Goal: Task Accomplishment & Management: Manage account settings

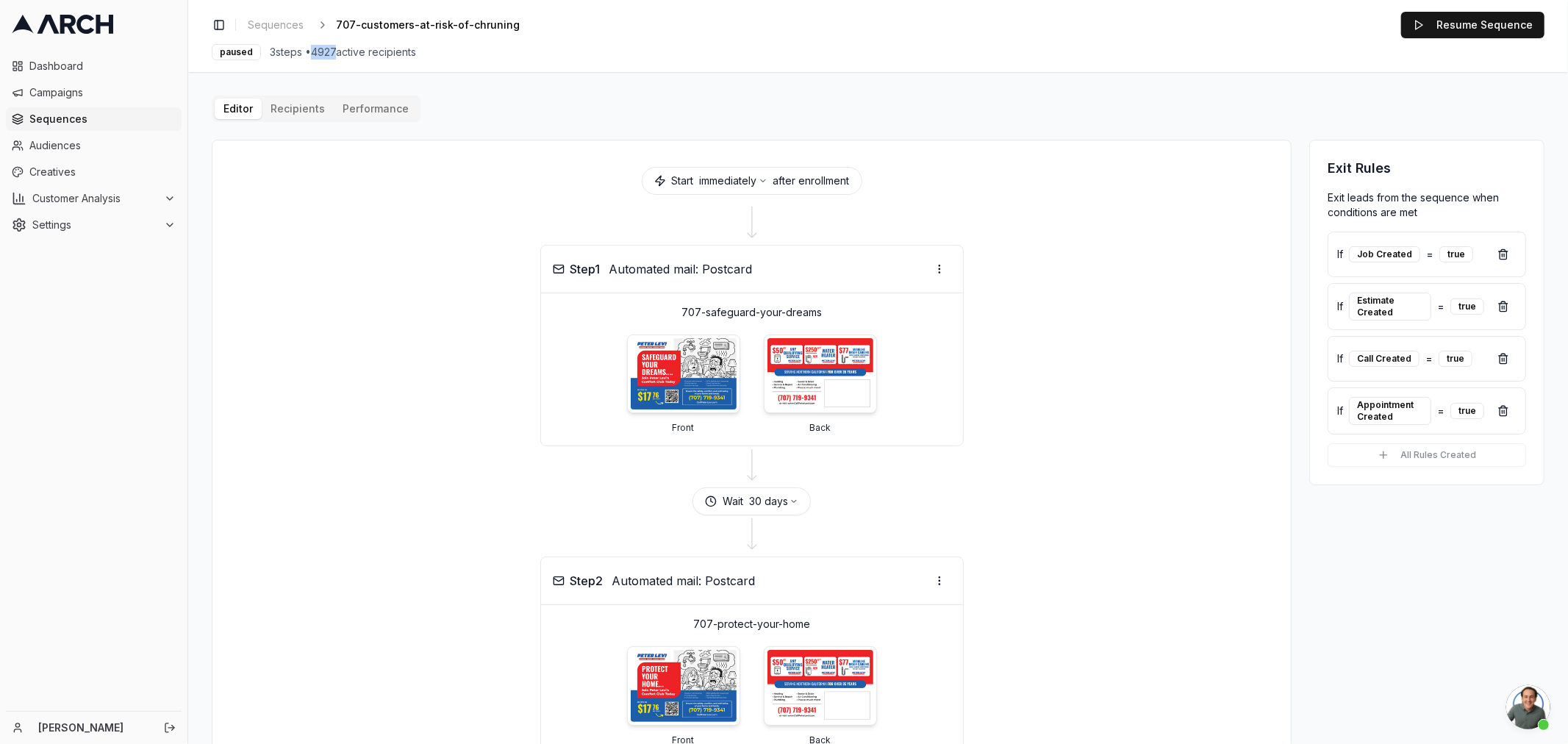
drag, startPoint x: 314, startPoint y: 48, endPoint x: 341, endPoint y: 41, distance: 27.9
click at [341, 41] on div "Toggle Sidebar Sequences 707-customers-at-risk-of-chruning Edit Resume Sequence…" at bounding box center [878, 36] width 1380 height 72
click at [45, 84] on link "Campaigns" at bounding box center [94, 93] width 176 height 23
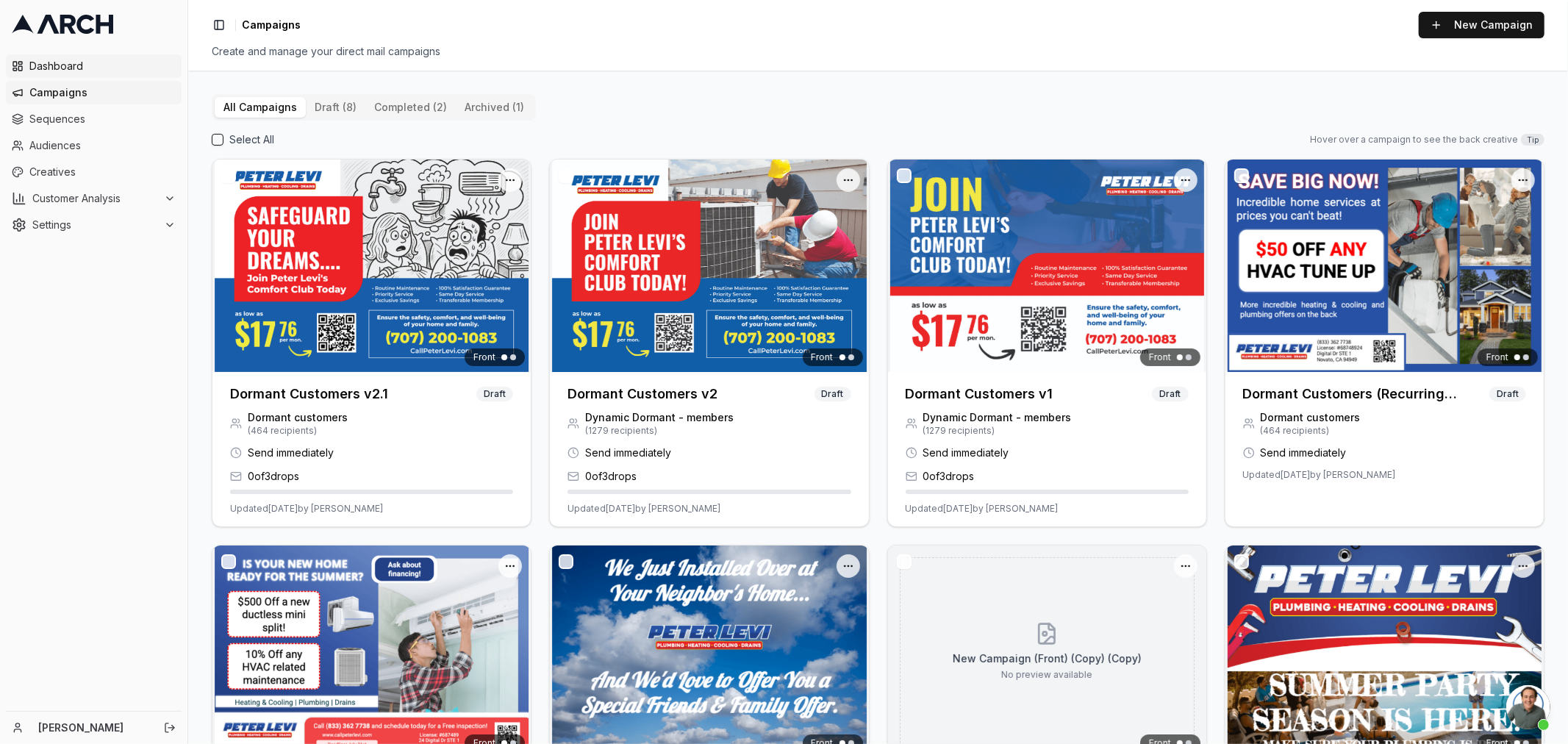
click at [41, 67] on span "Dashboard" at bounding box center [102, 66] width 147 height 14
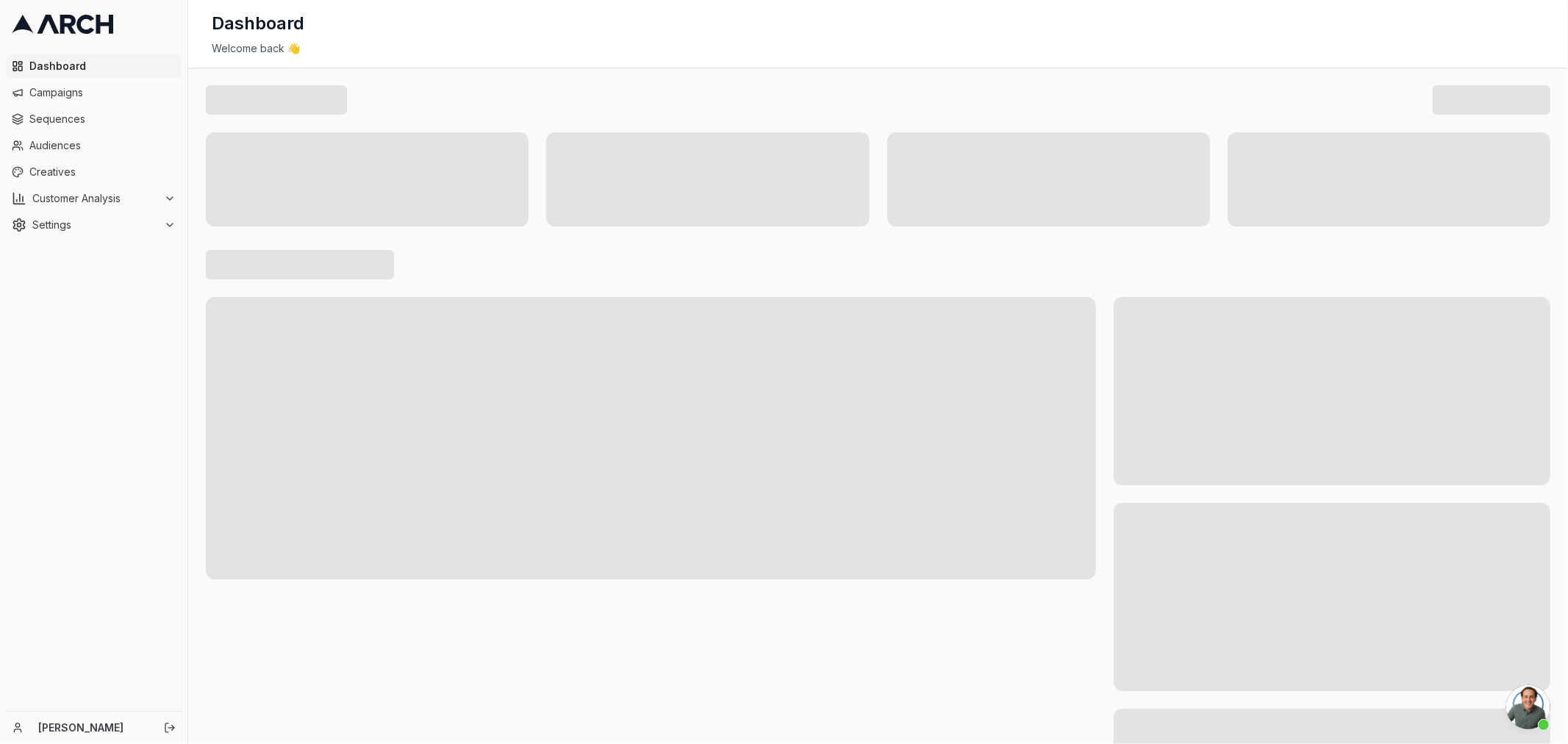
click at [51, 39] on link at bounding box center [94, 24] width 176 height 37
click at [52, 20] on icon at bounding box center [48, 24] width 22 height 19
click at [51, 20] on icon at bounding box center [48, 24] width 22 height 19
click at [73, 92] on span "Campaigns" at bounding box center [102, 92] width 147 height 14
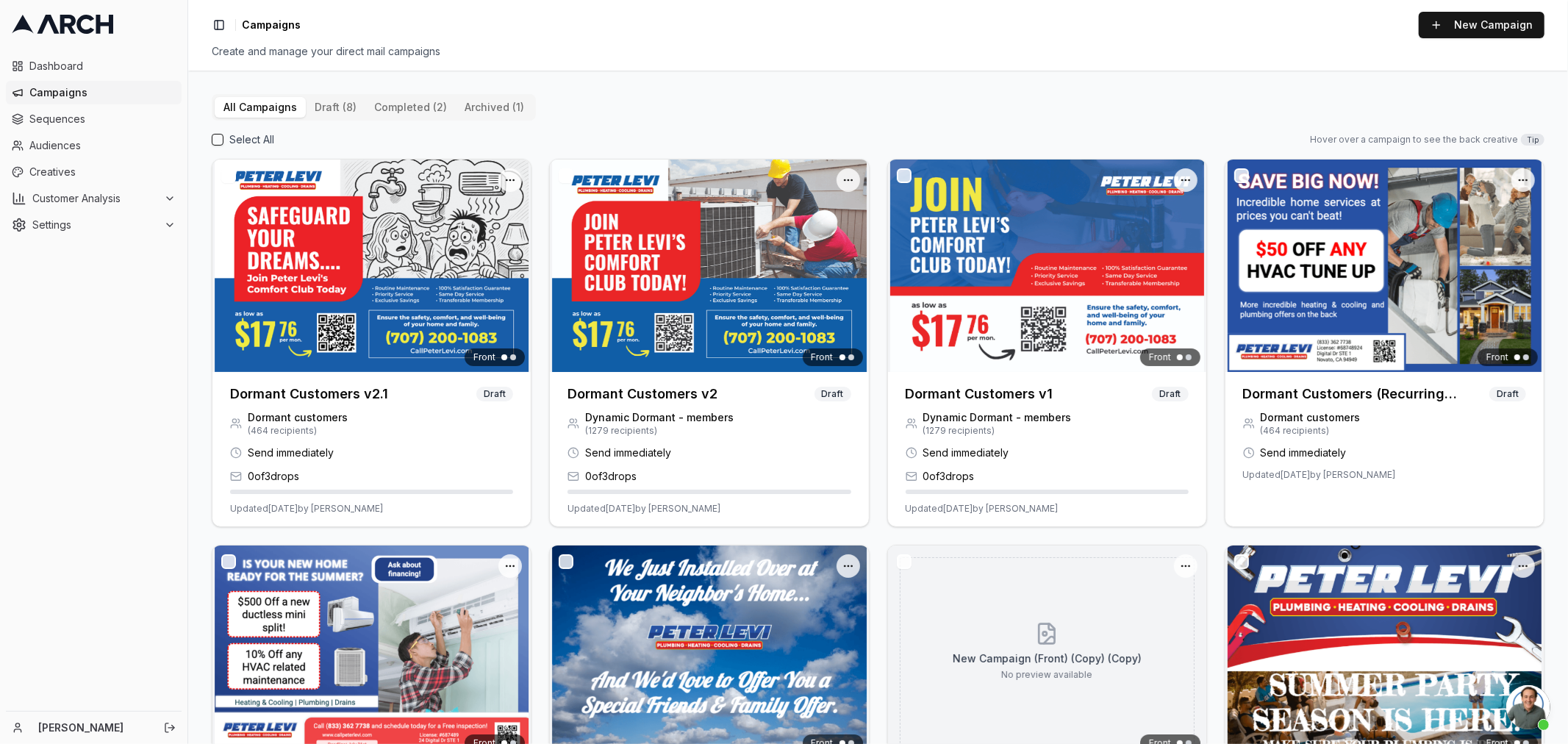
click at [410, 104] on button "completed (2)" at bounding box center [411, 107] width 91 height 20
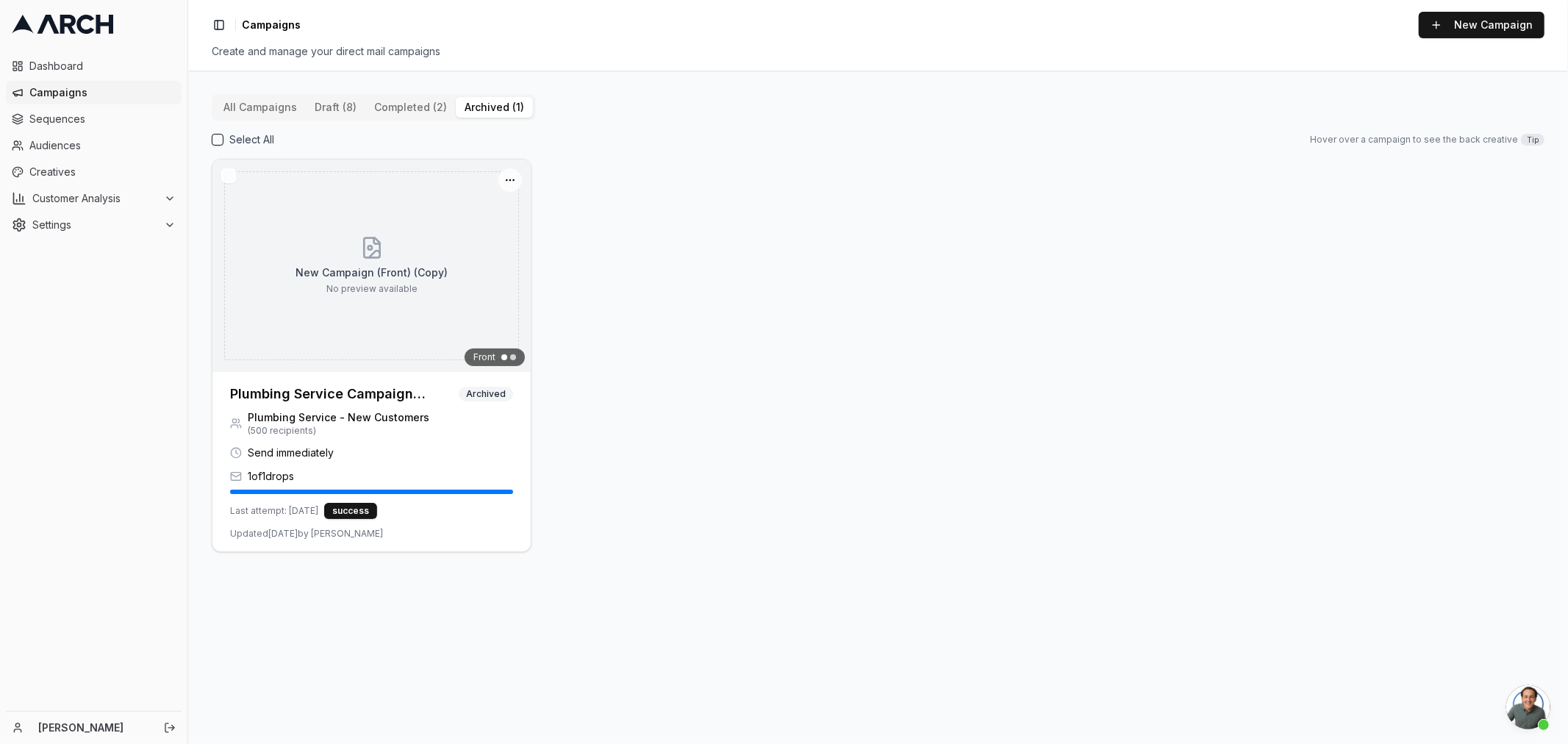
click at [471, 104] on button "archived (1)" at bounding box center [494, 107] width 77 height 20
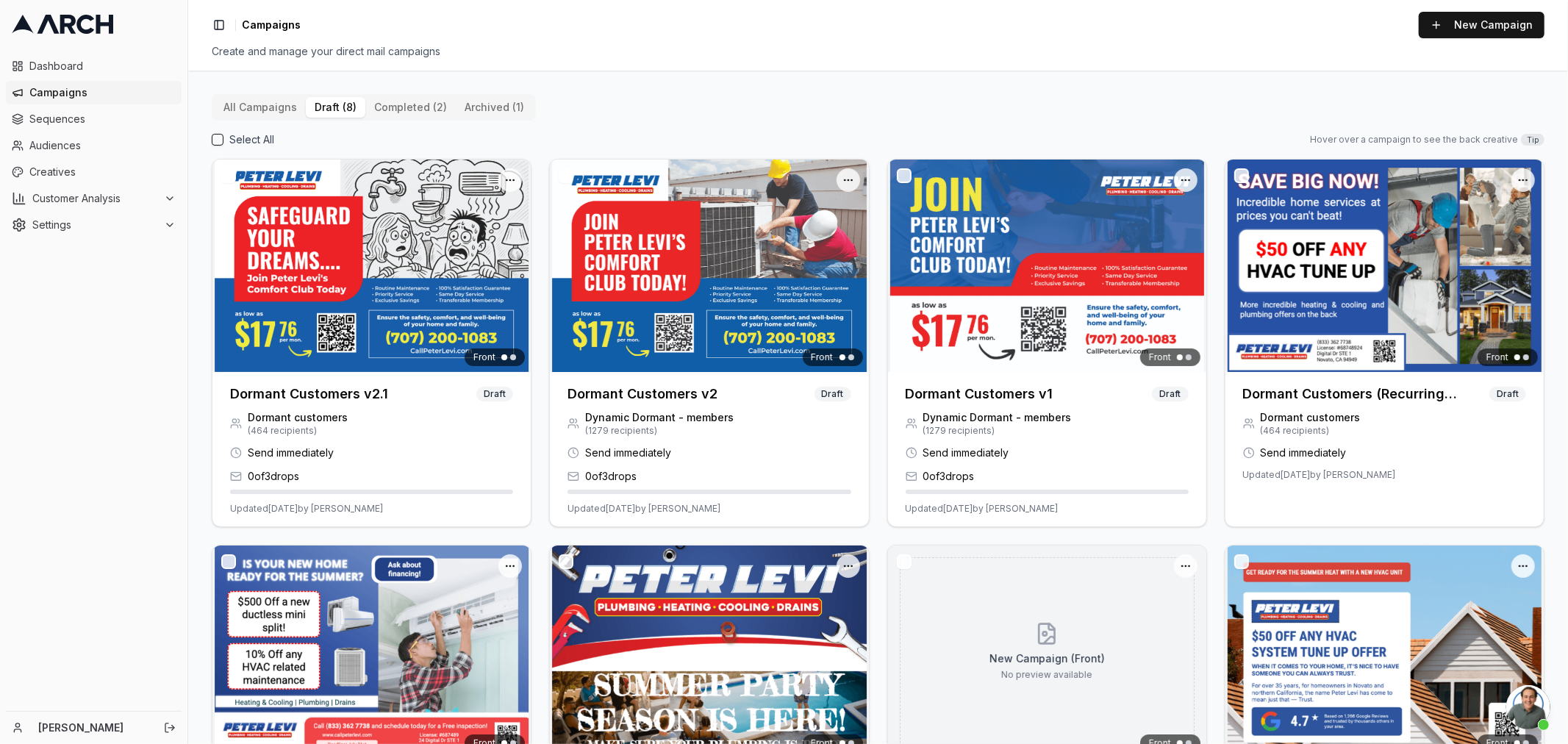
click at [342, 101] on button "draft (8)" at bounding box center [336, 107] width 60 height 20
click at [269, 115] on button "All Campaigns" at bounding box center [260, 107] width 91 height 20
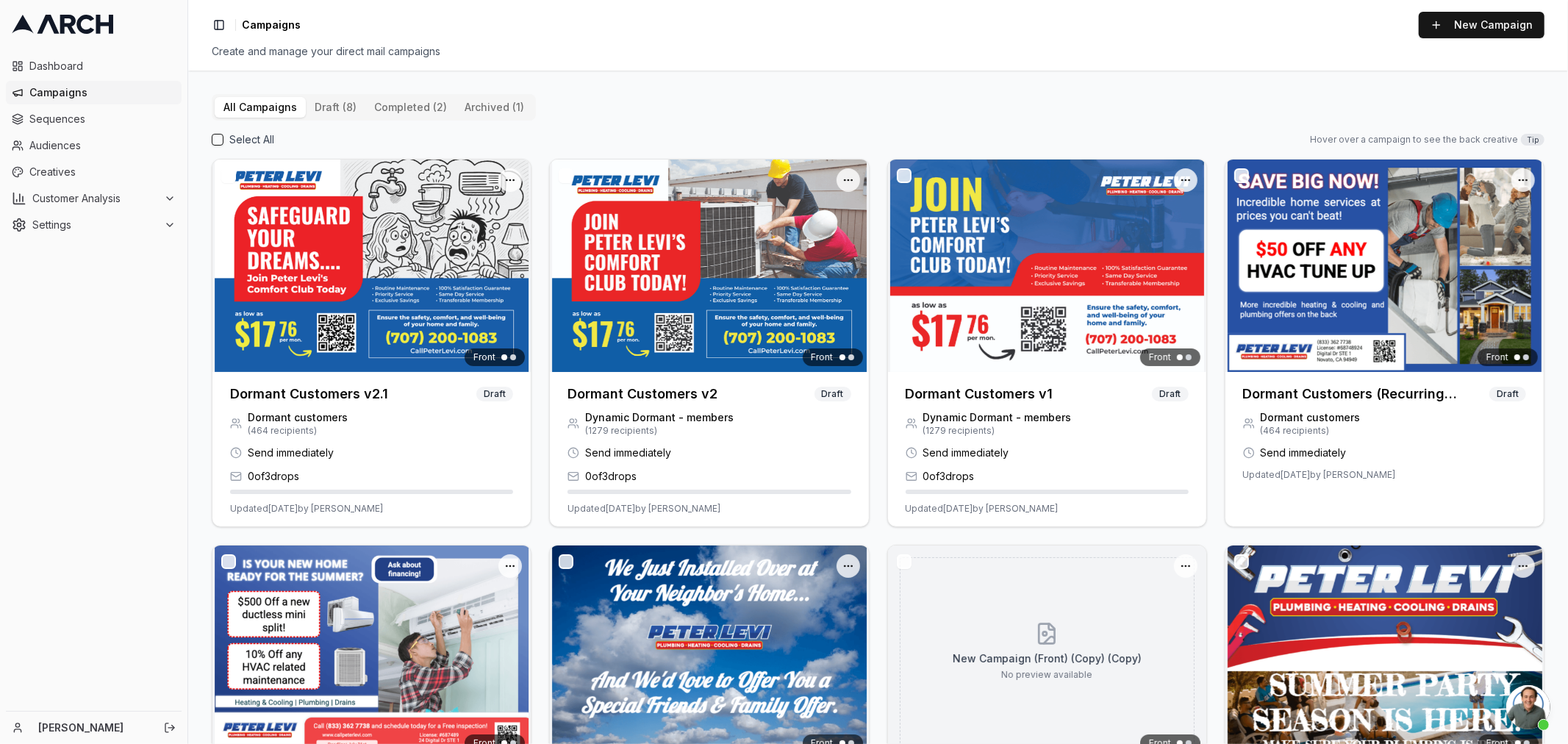
click at [264, 106] on button "All Campaigns" at bounding box center [260, 107] width 91 height 20
click at [54, 145] on span "Audiences" at bounding box center [102, 145] width 147 height 14
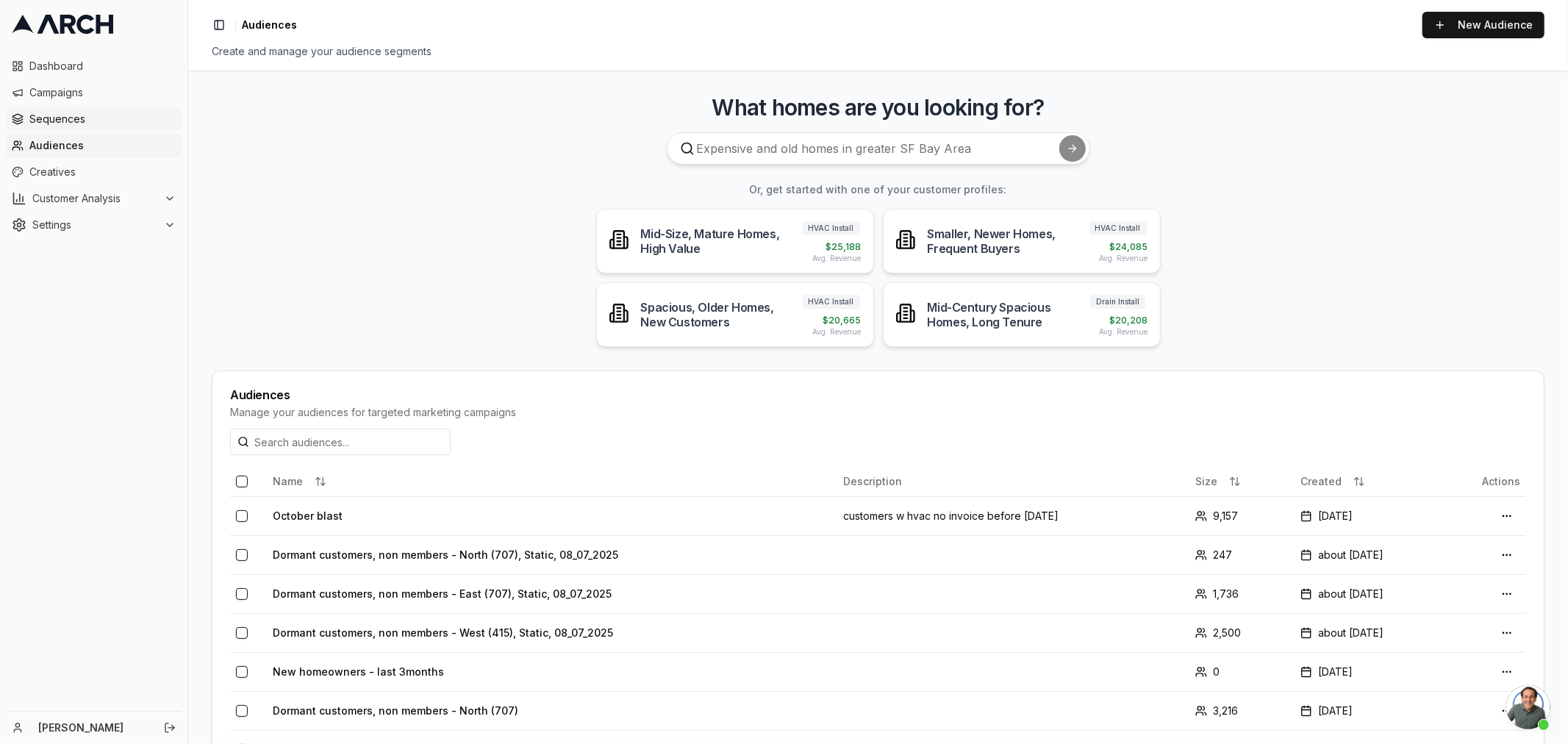
click at [57, 119] on span "Sequences" at bounding box center [102, 119] width 147 height 14
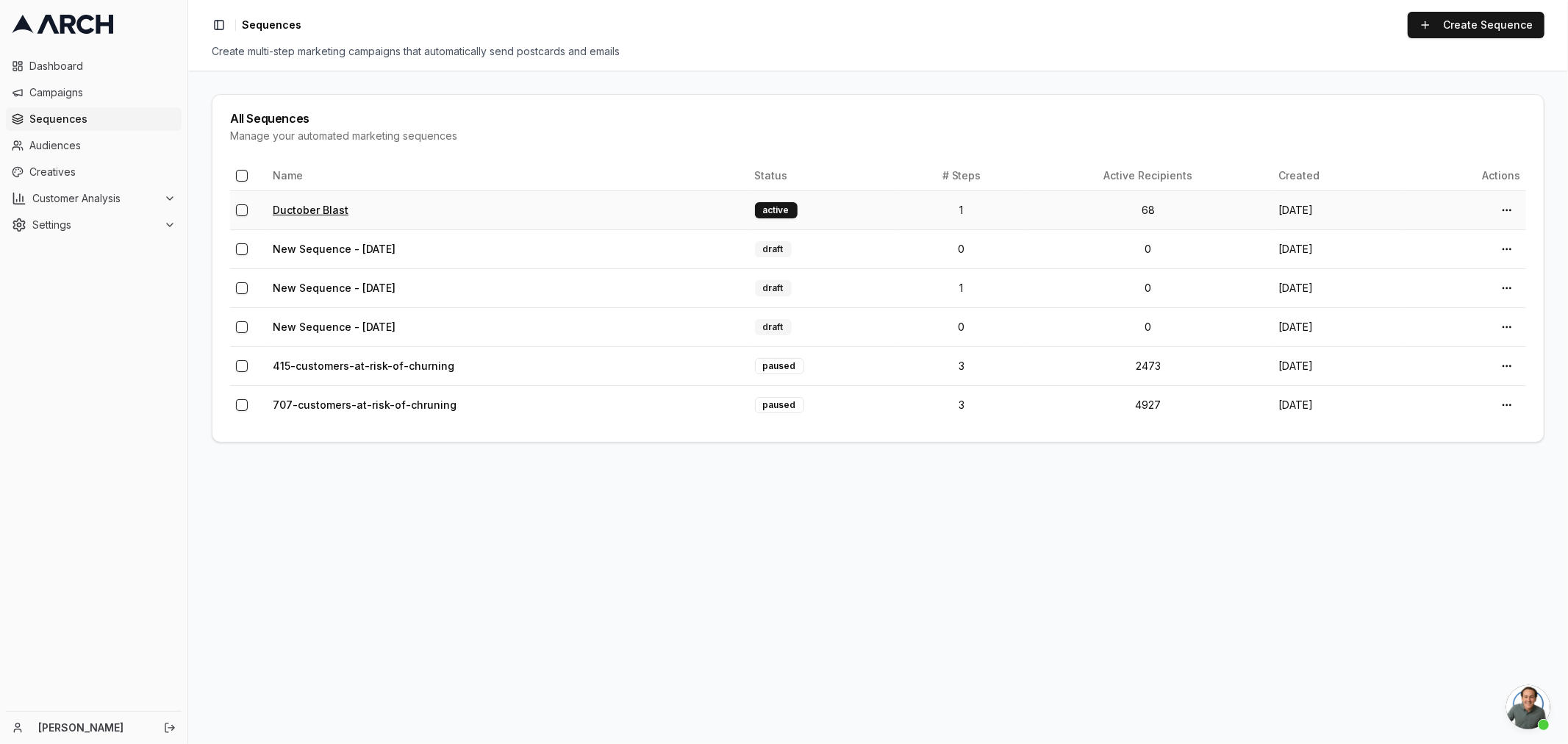
click at [308, 204] on link "Ductober Blast" at bounding box center [311, 209] width 75 height 13
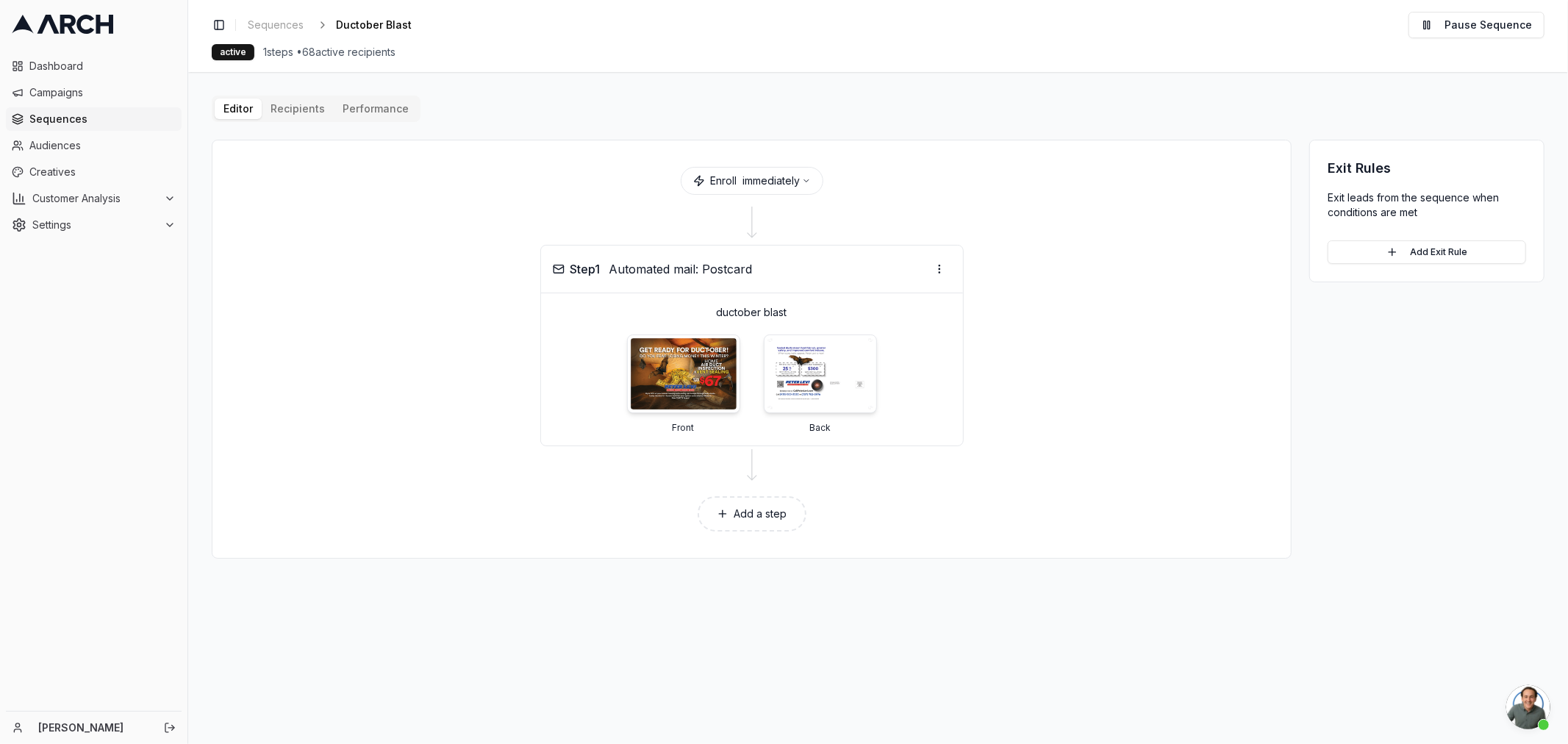
click at [282, 97] on div "Editor Recipients Performance" at bounding box center [316, 108] width 208 height 26
click at [282, 110] on div "Editor Recipients Performance Enroll immediately Step 1 Automated mail: Postcar…" at bounding box center [877, 327] width 1333 height 463
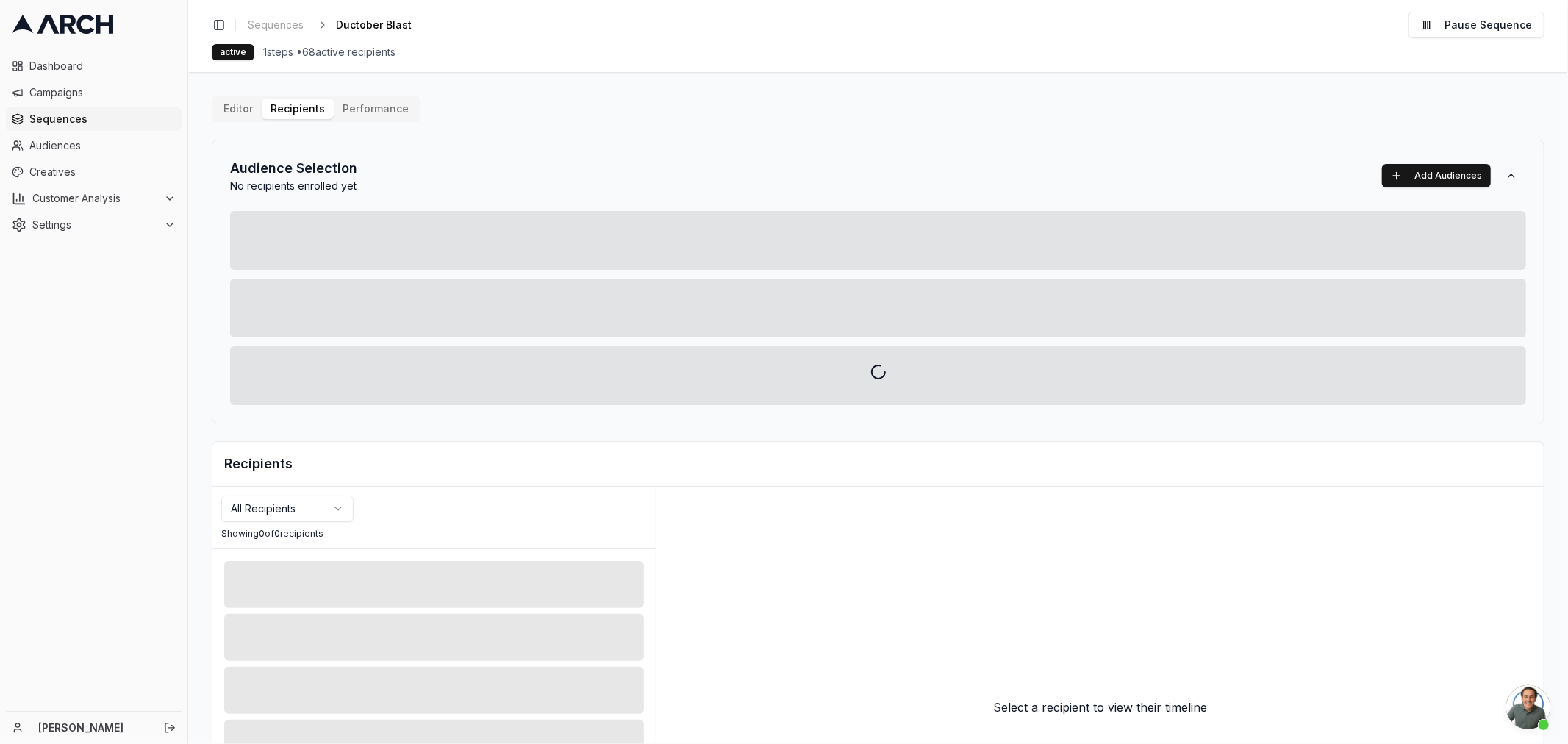
click at [373, 107] on div at bounding box center [878, 372] width 1380 height 744
click at [233, 106] on div at bounding box center [878, 372] width 1380 height 744
click at [239, 107] on div at bounding box center [878, 372] width 1380 height 744
click at [303, 104] on div at bounding box center [878, 372] width 1380 height 744
drag, startPoint x: 270, startPoint y: 118, endPoint x: 221, endPoint y: 105, distance: 50.7
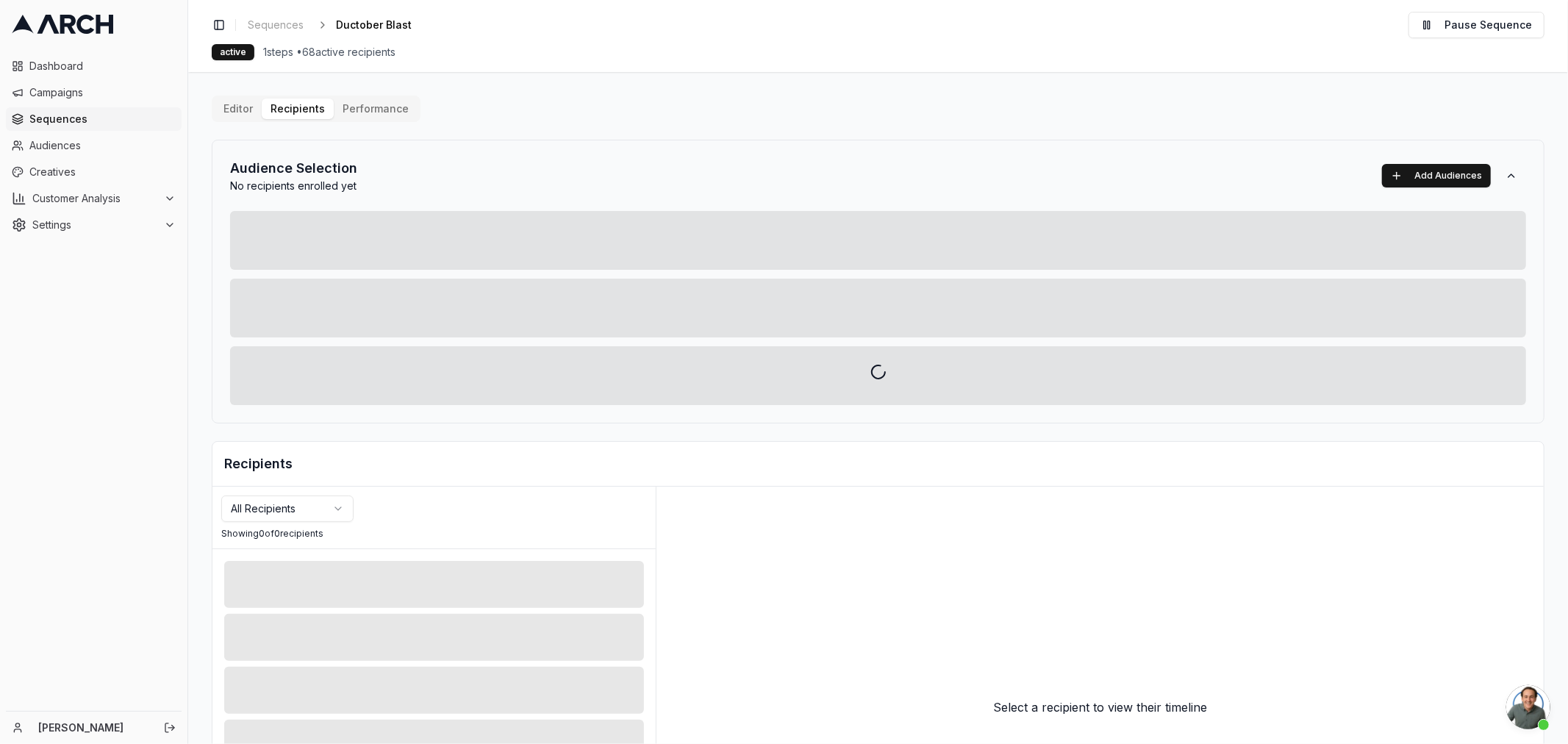
click at [263, 119] on div at bounding box center [878, 372] width 1380 height 744
drag, startPoint x: 227, startPoint y: 104, endPoint x: 354, endPoint y: 113, distance: 127.3
click at [261, 109] on div at bounding box center [878, 372] width 1380 height 744
click at [363, 113] on div at bounding box center [878, 372] width 1380 height 744
click at [370, 112] on div at bounding box center [878, 372] width 1380 height 744
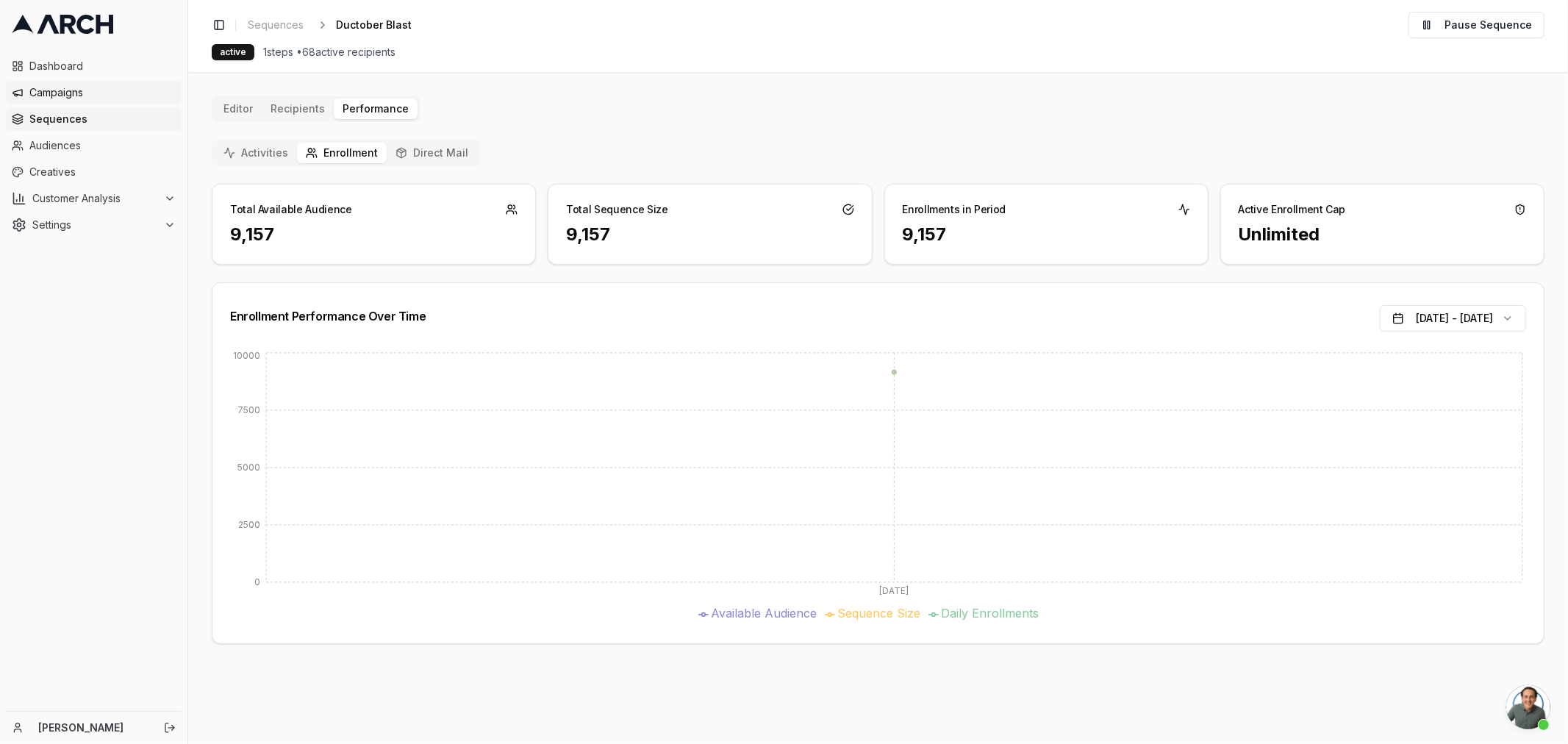
click at [87, 93] on span "Campaigns" at bounding box center [102, 92] width 147 height 14
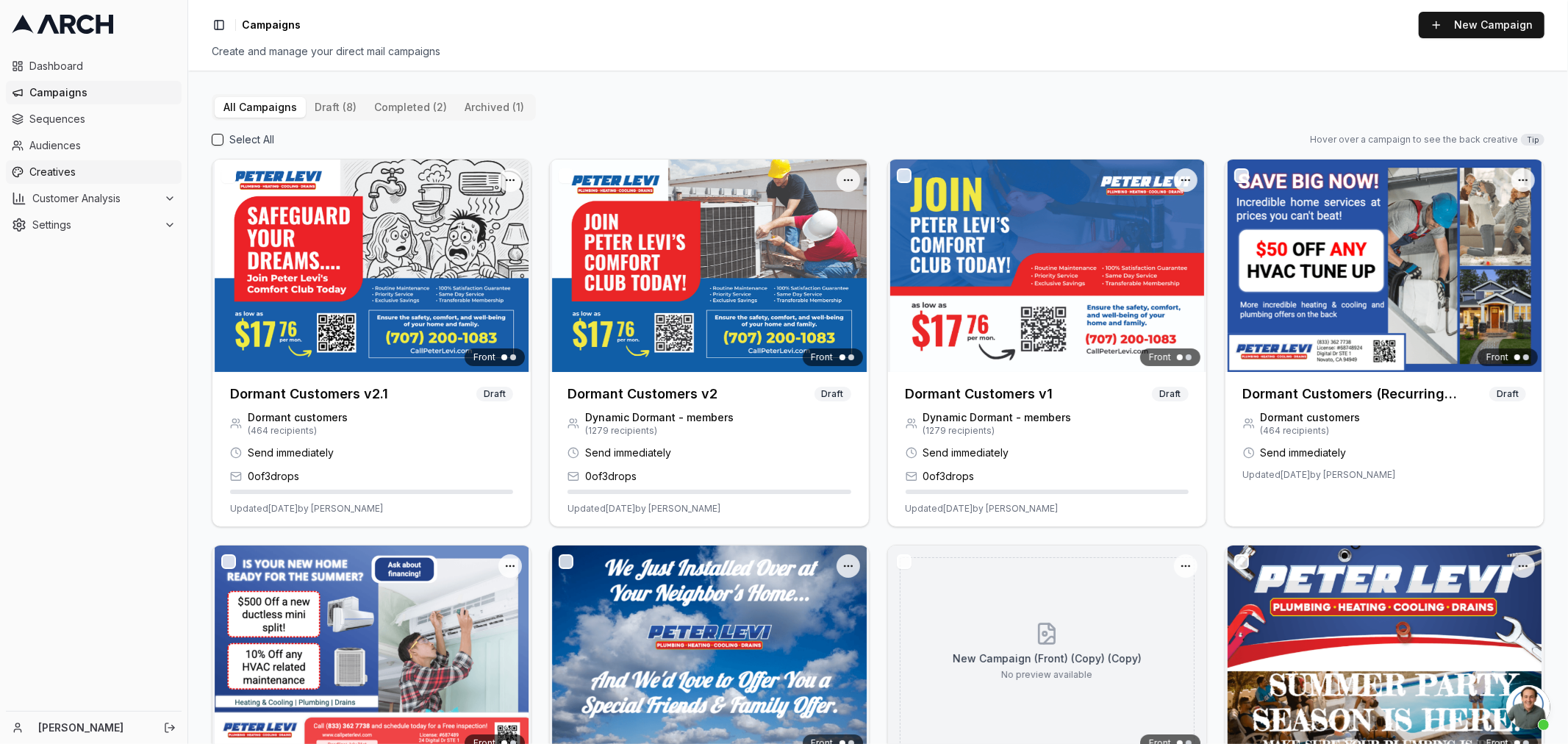
click at [69, 175] on span "Creatives" at bounding box center [102, 172] width 147 height 14
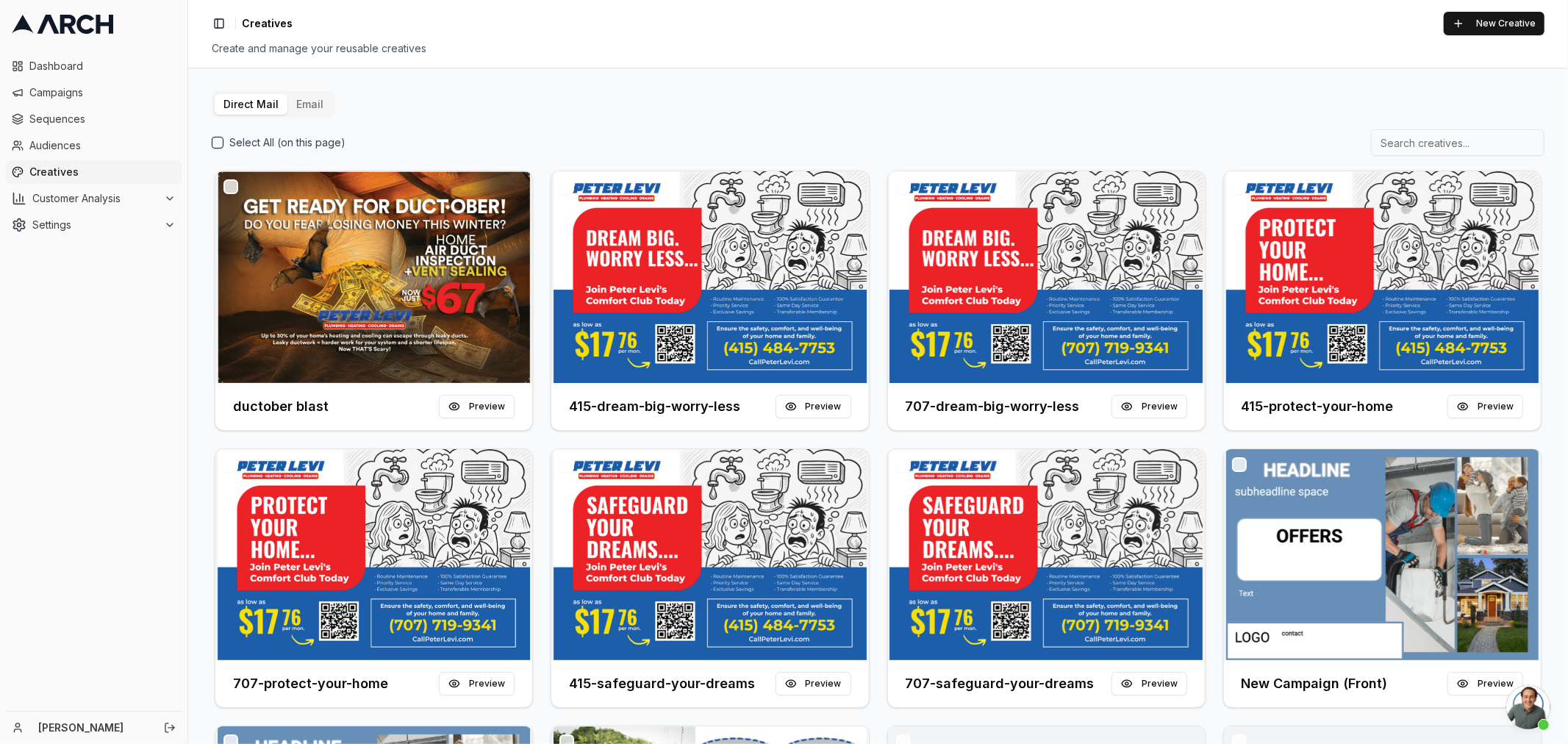
click at [314, 106] on button "Email" at bounding box center [310, 104] width 44 height 20
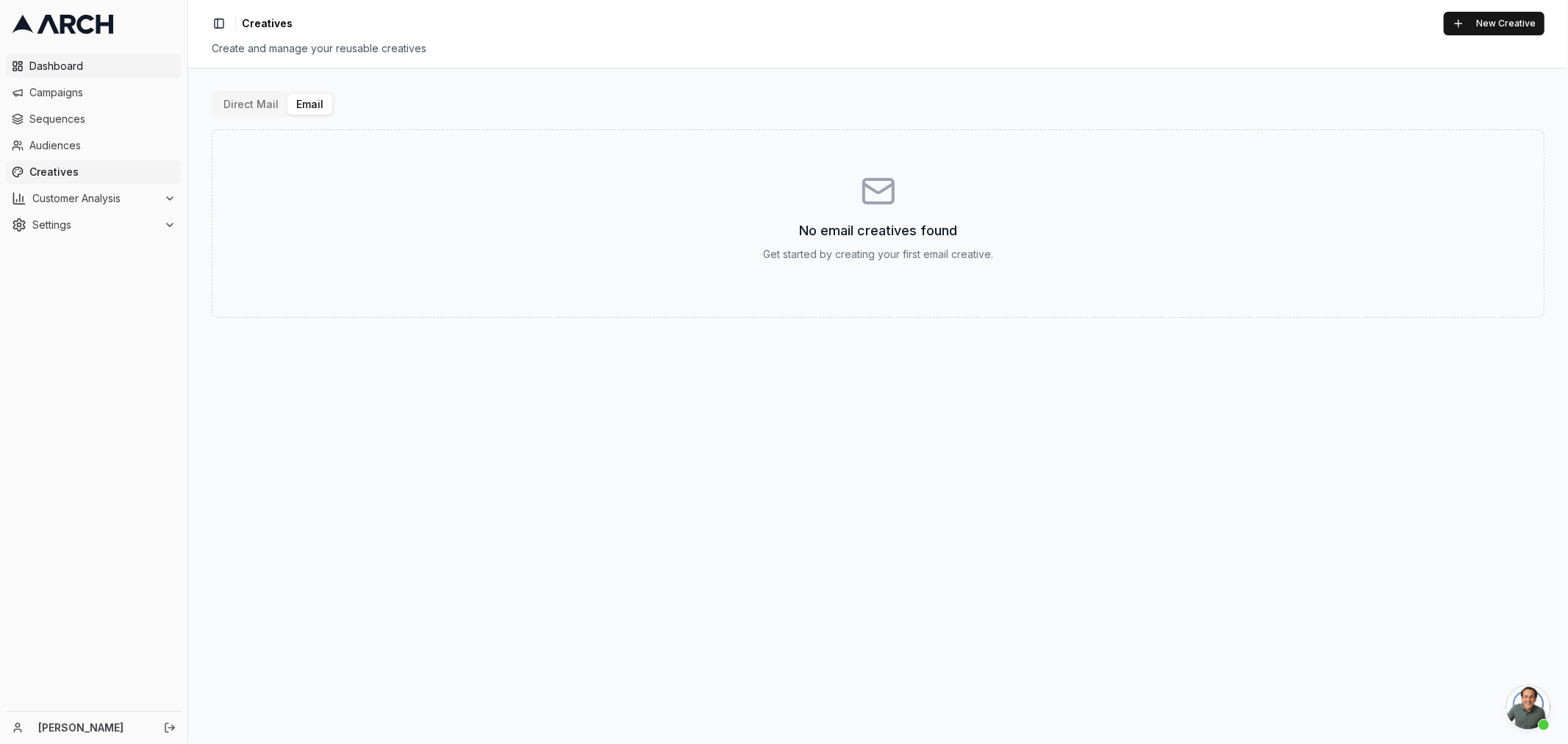
click at [52, 61] on span "Dashboard" at bounding box center [102, 66] width 147 height 14
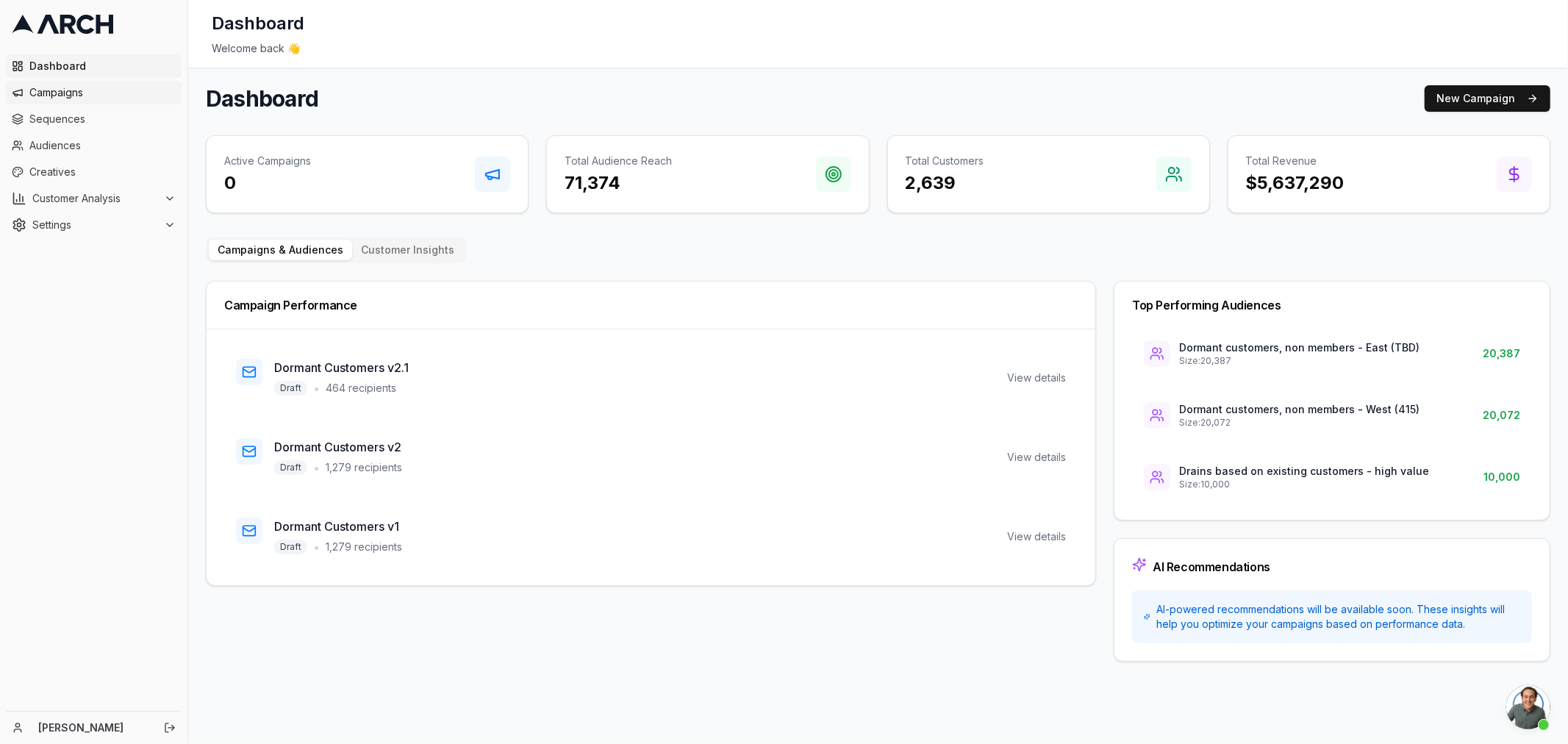
click at [52, 94] on span "Campaigns" at bounding box center [102, 92] width 147 height 14
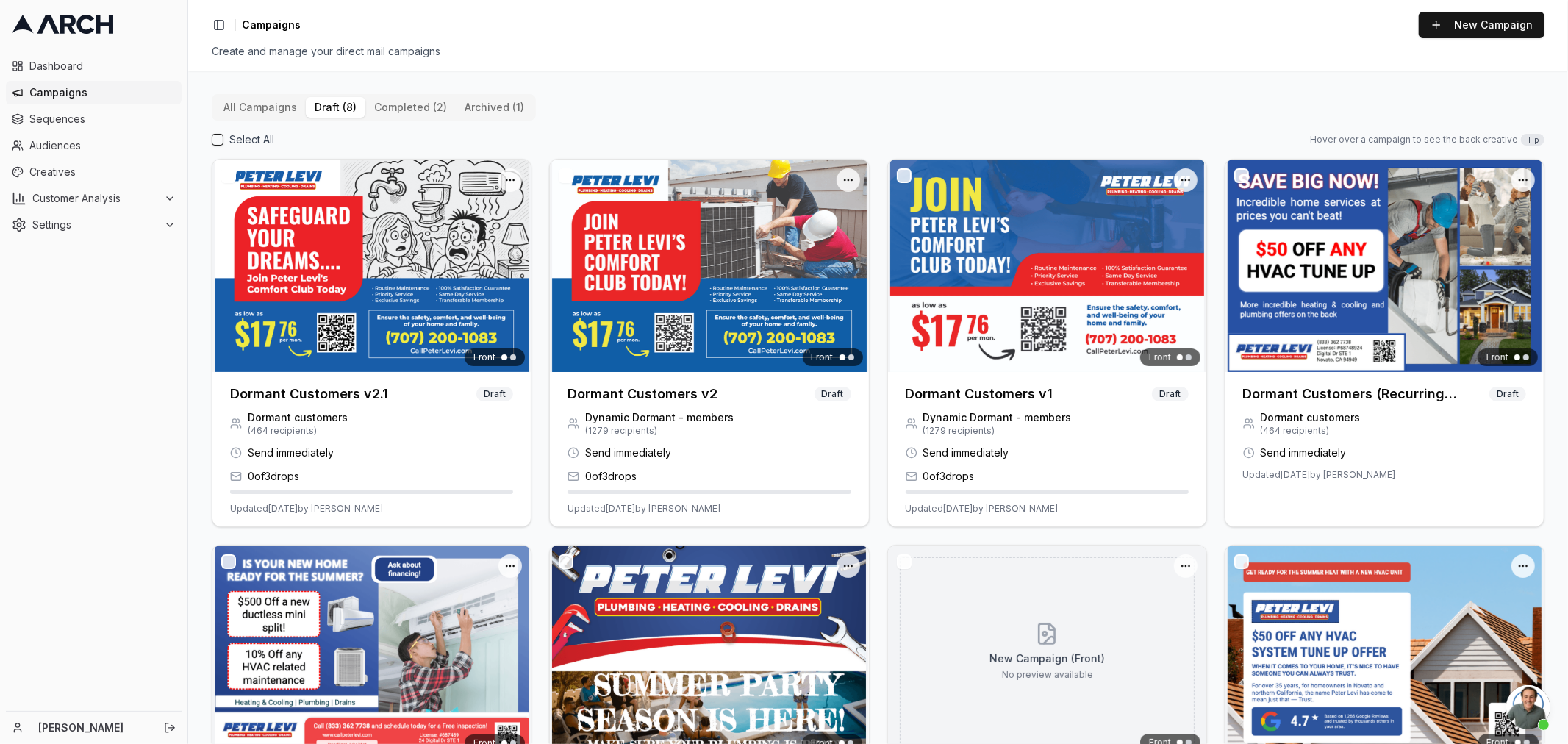
click at [337, 103] on button "draft (8)" at bounding box center [336, 107] width 60 height 20
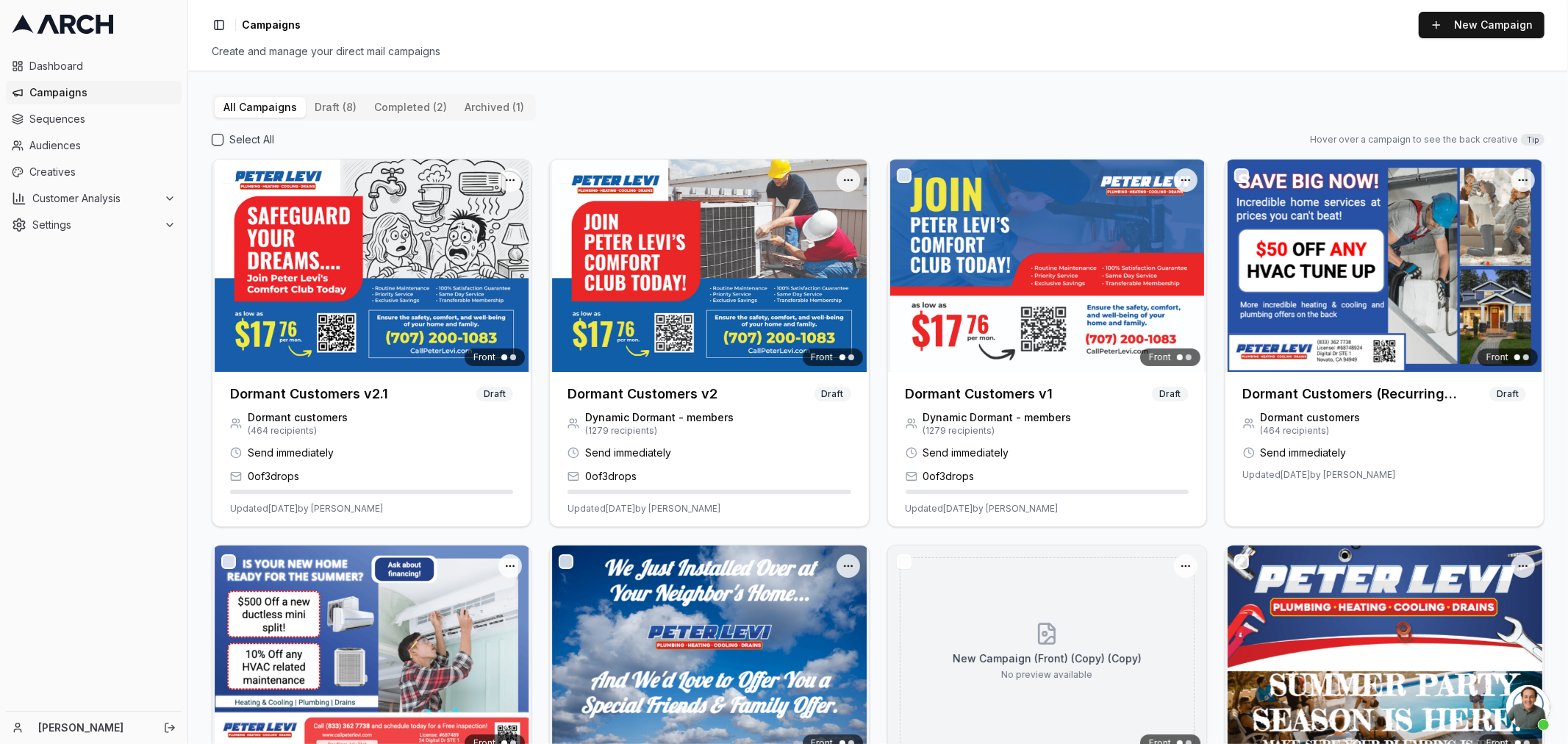
click at [237, 104] on button "All Campaigns" at bounding box center [260, 107] width 91 height 20
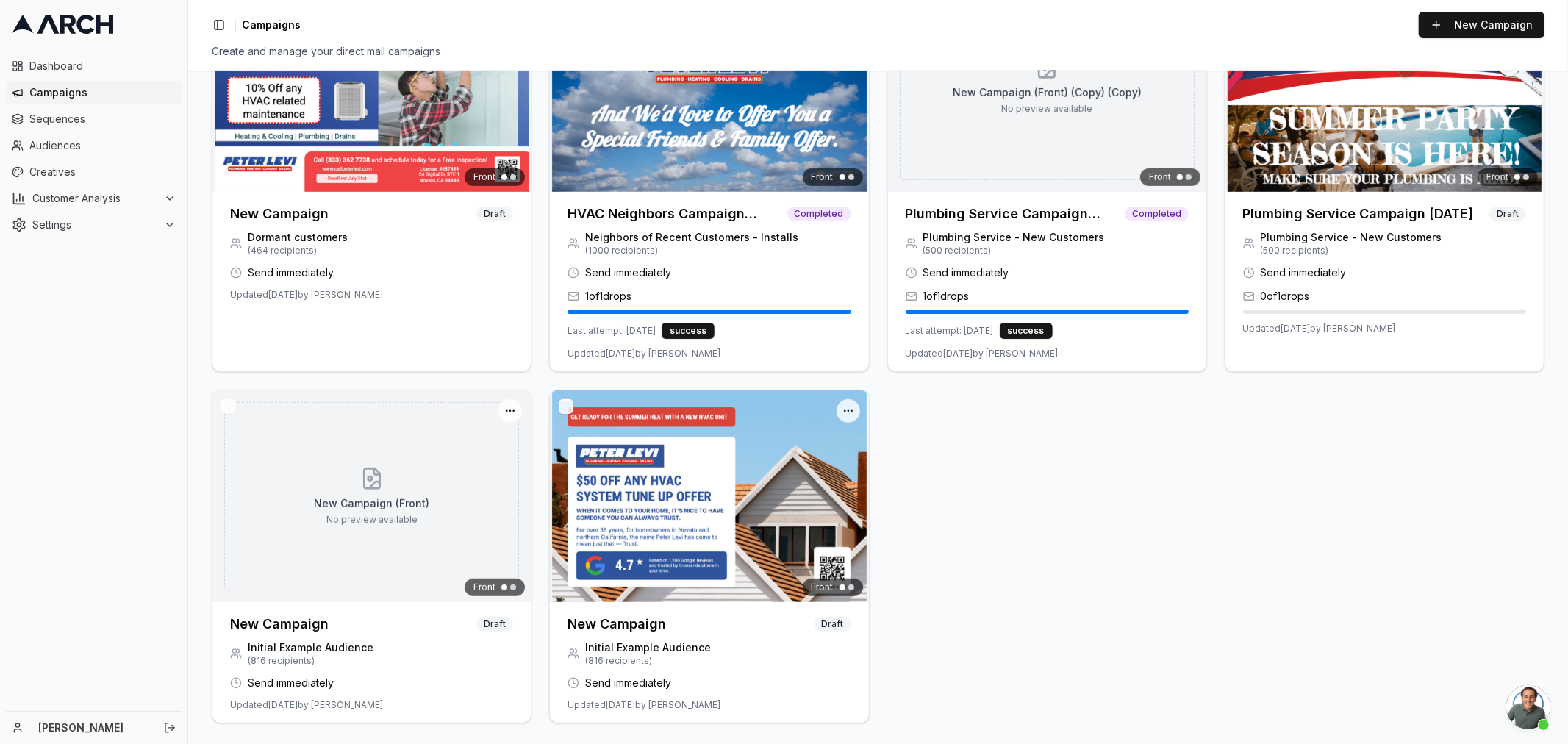
scroll to position [158, 0]
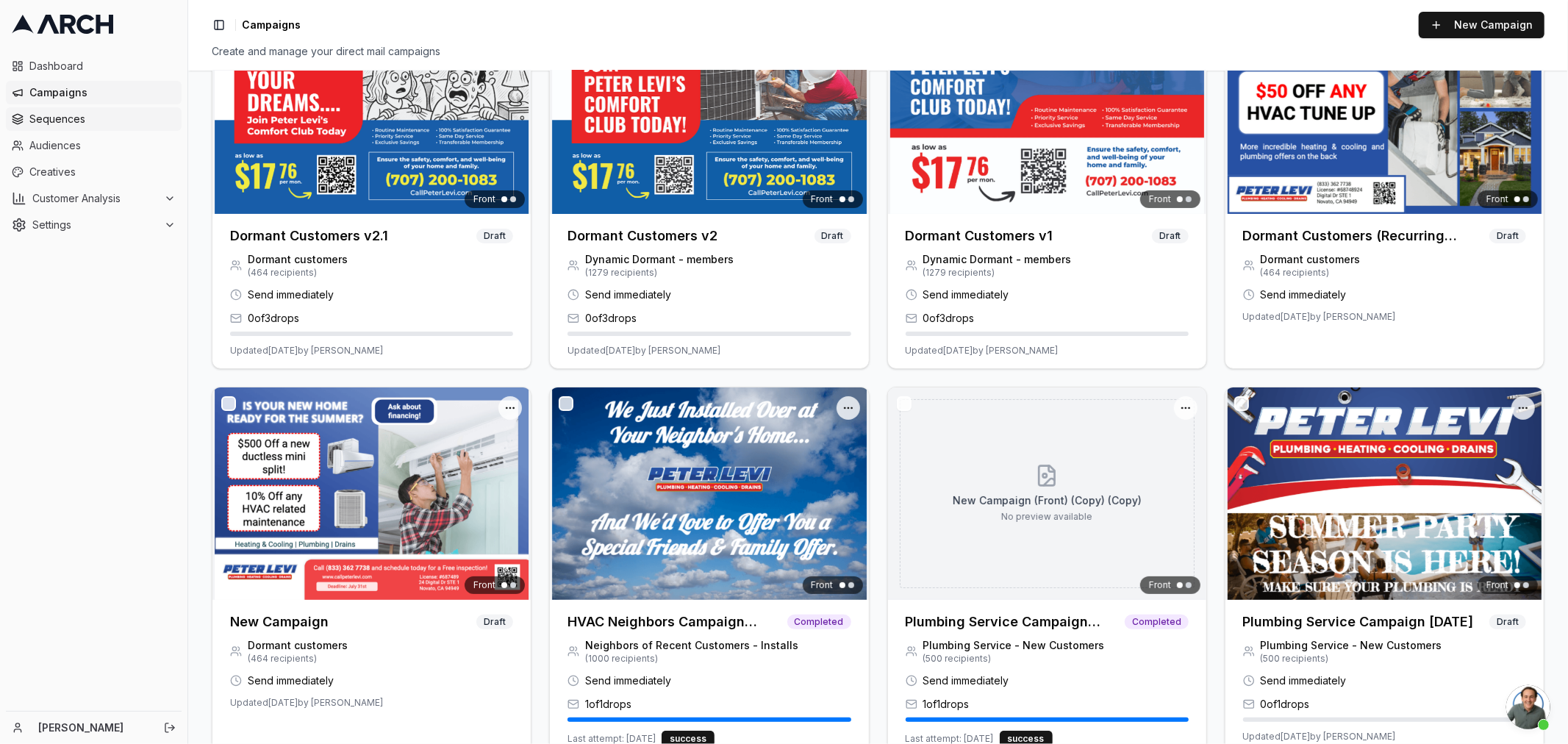
click at [56, 124] on span "Sequences" at bounding box center [102, 119] width 147 height 14
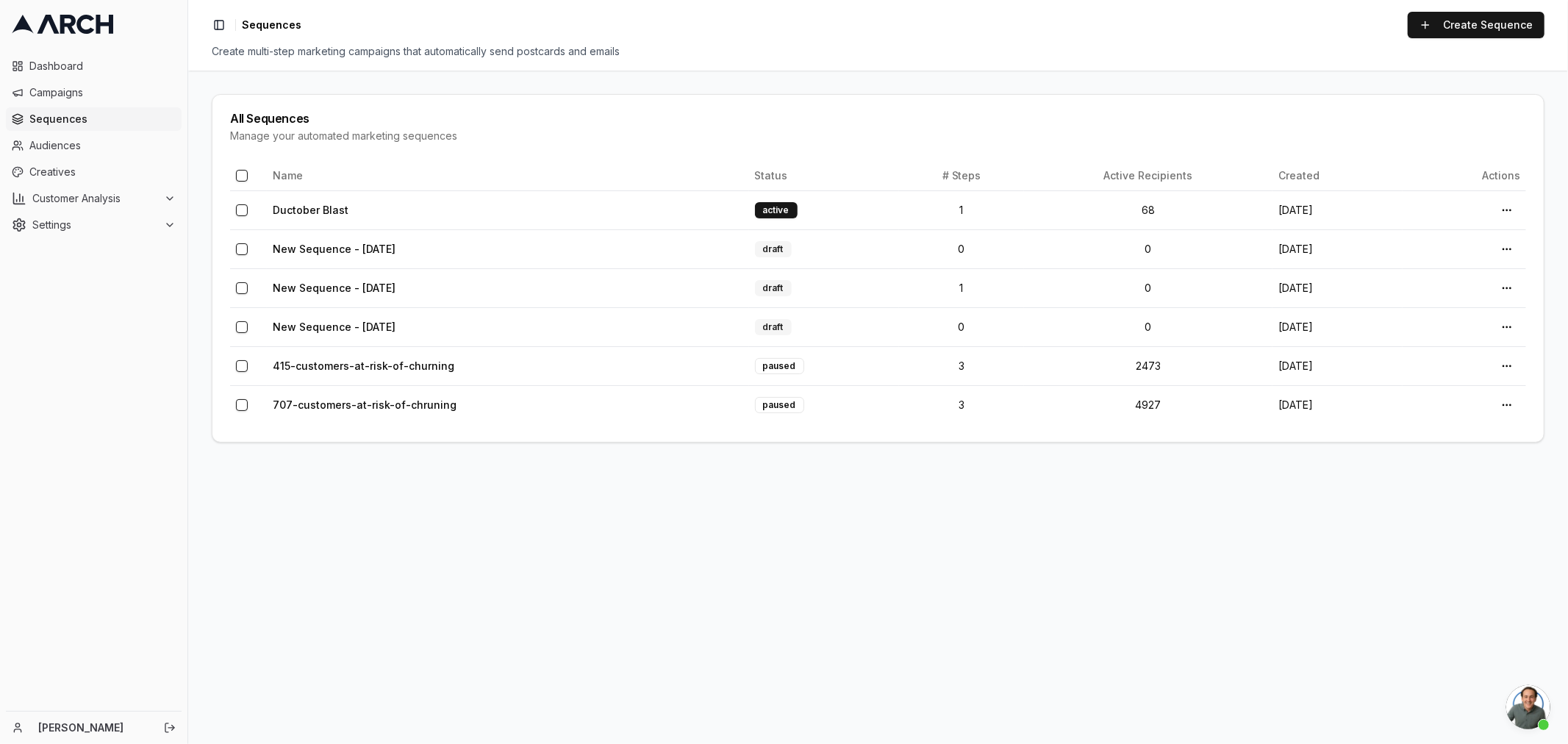
click at [1504, 211] on html "Dashboard Campaigns Sequences Audiences Creatives Customer Analysis Settings [P…" at bounding box center [784, 372] width 1568 height 744
click at [1448, 270] on div "View Details" at bounding box center [1473, 265] width 87 height 23
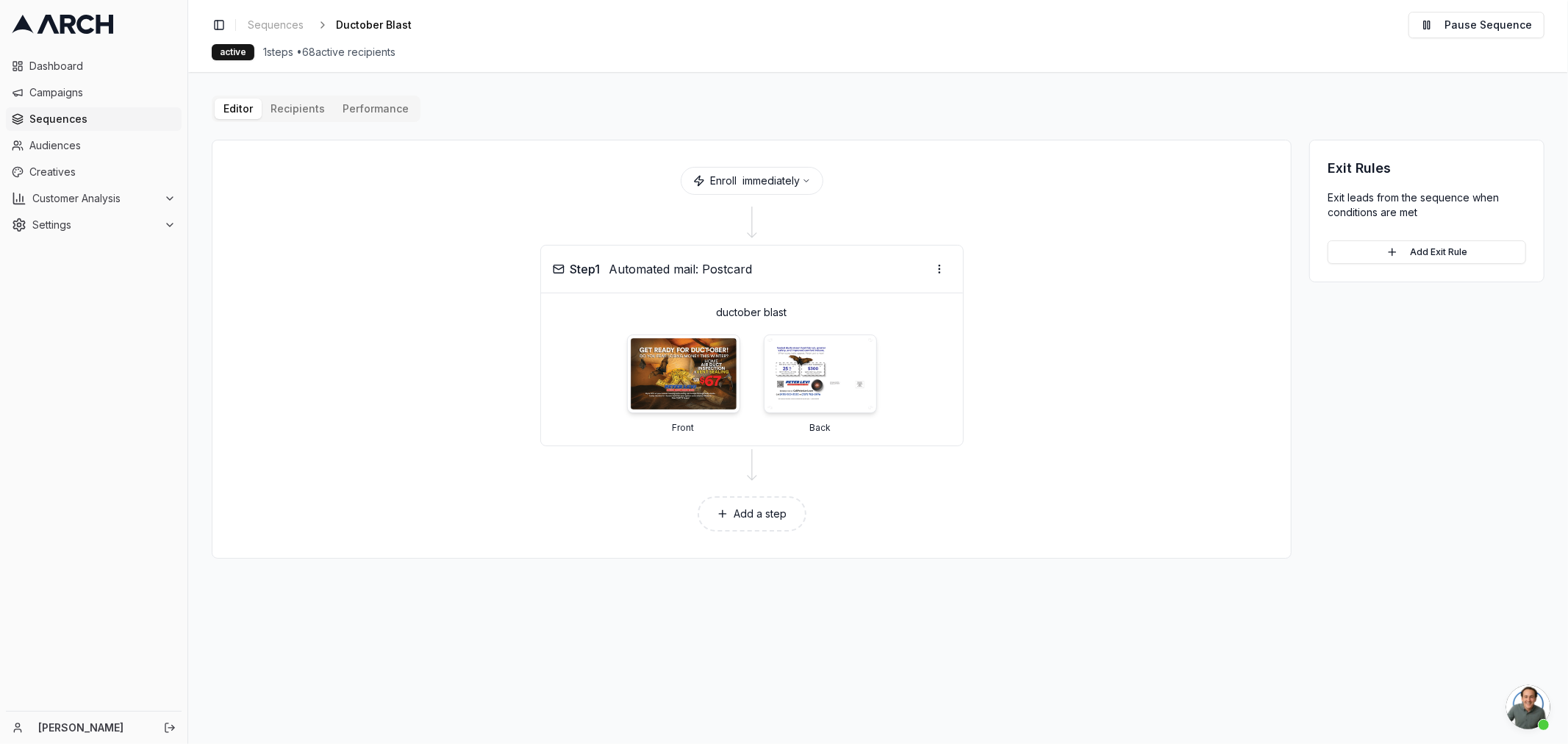
click at [370, 114] on button "Performance" at bounding box center [375, 108] width 84 height 20
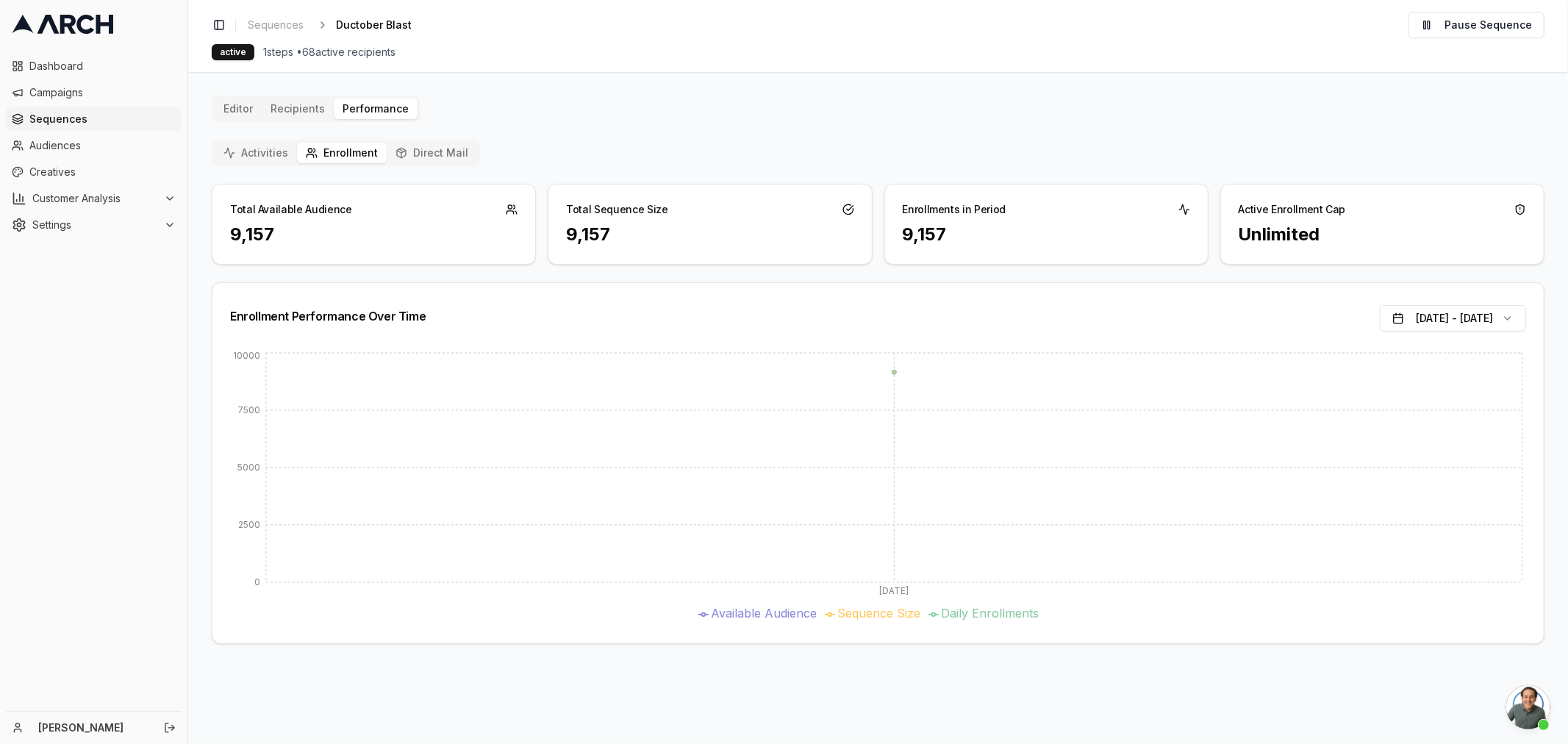
click at [235, 107] on button "Editor" at bounding box center [237, 108] width 47 height 20
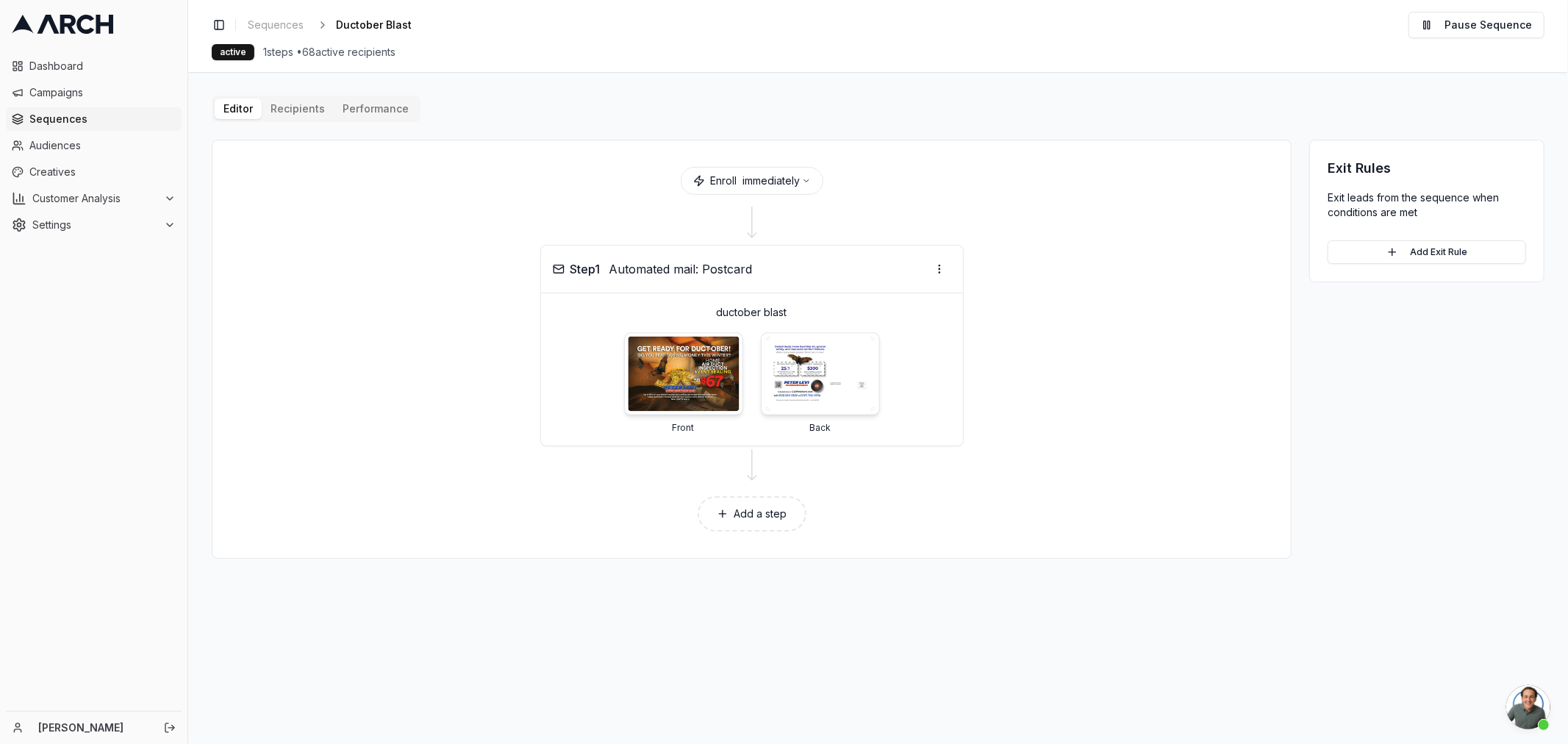
click at [831, 369] on img at bounding box center [819, 374] width 111 height 75
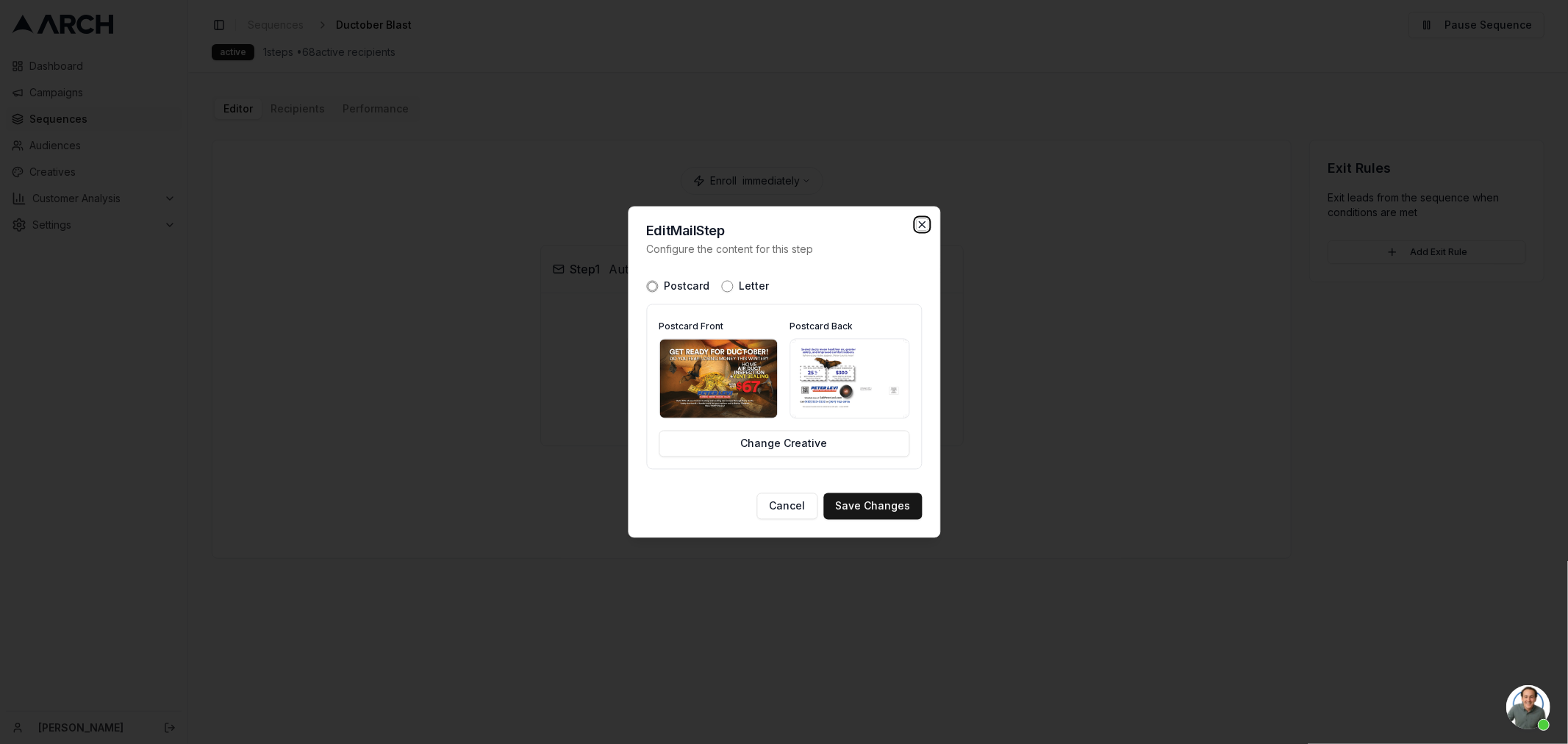
click at [925, 224] on icon "button" at bounding box center [922, 225] width 12 height 12
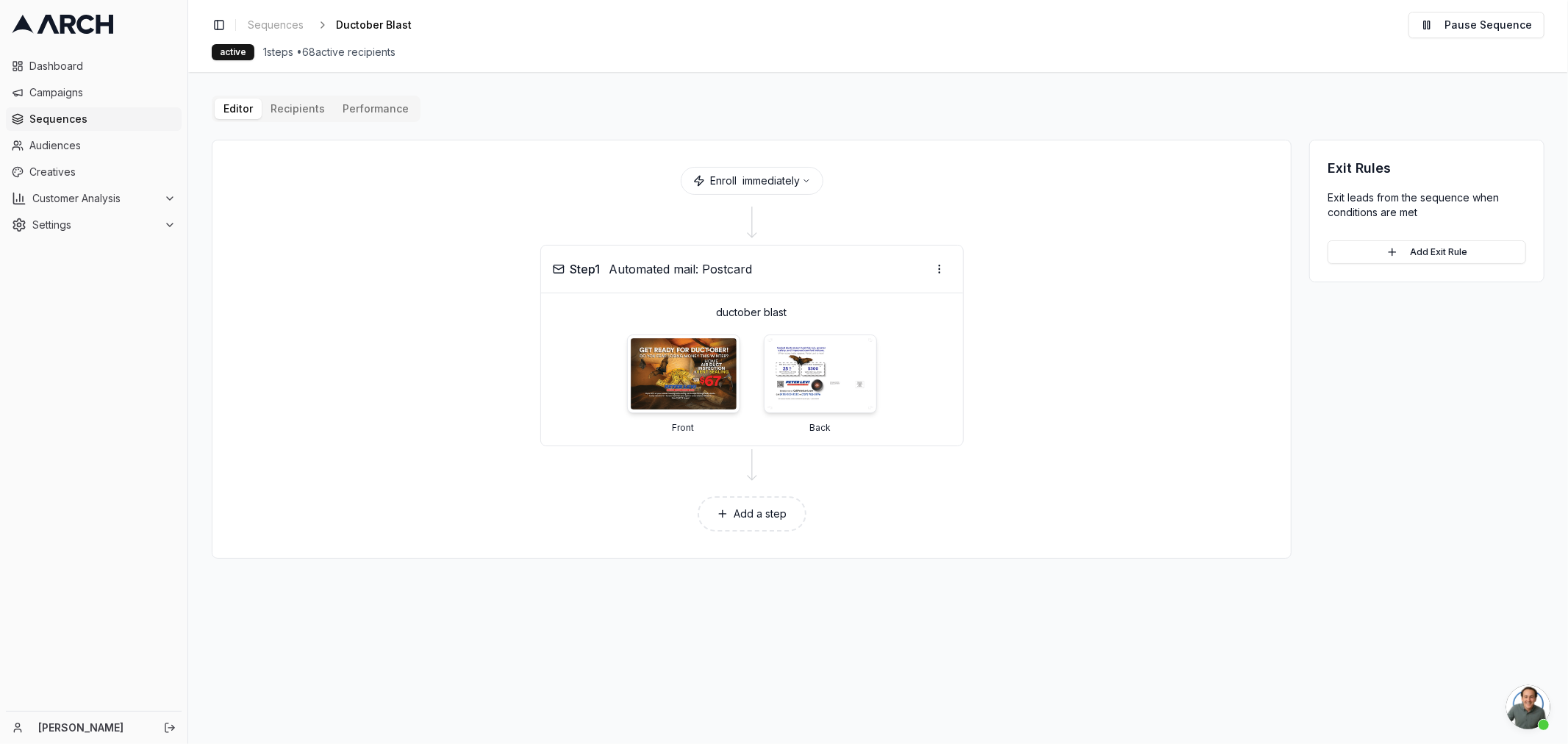
click at [52, 122] on span "Sequences" at bounding box center [102, 119] width 147 height 14
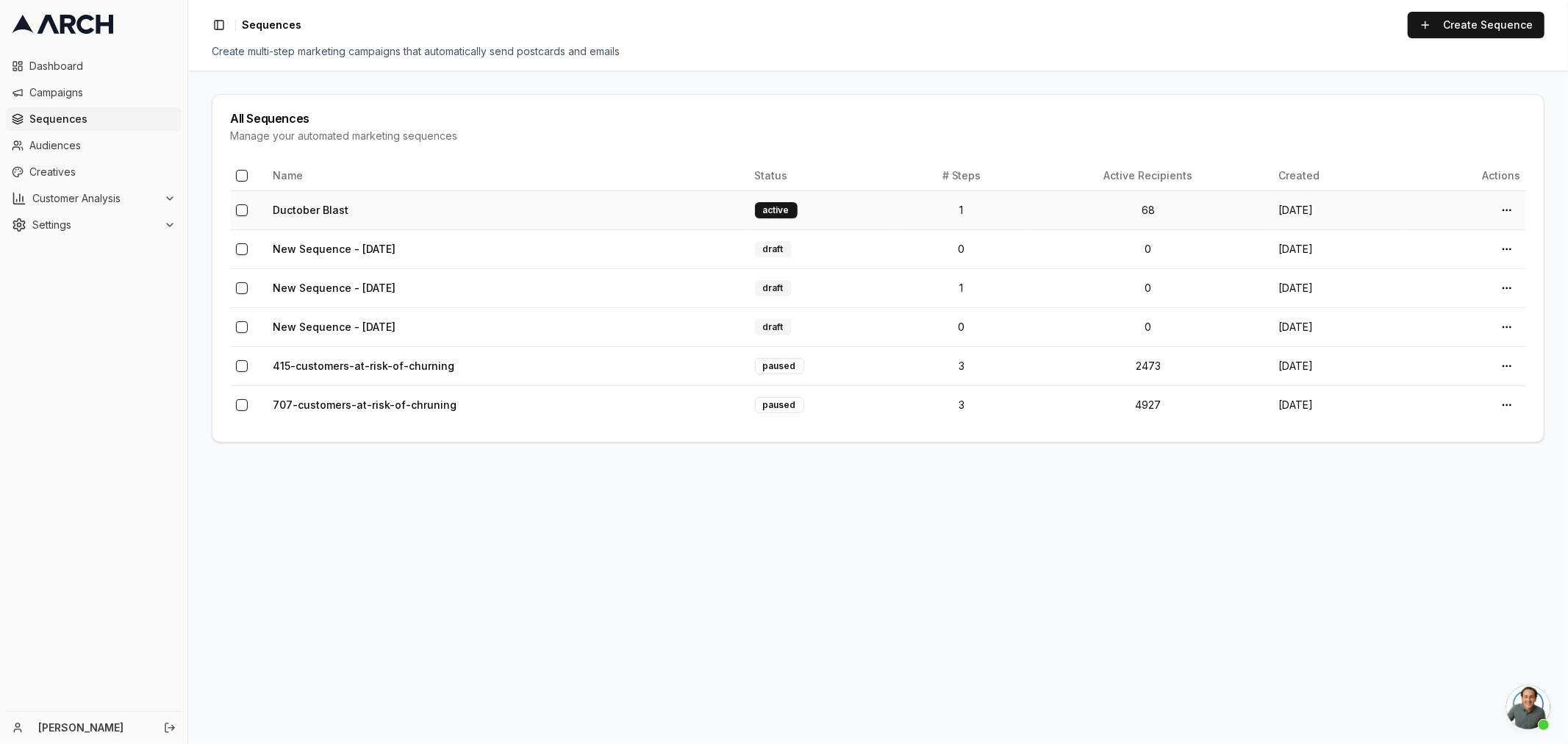
click at [242, 208] on button "button" at bounding box center [242, 210] width 12 height 12
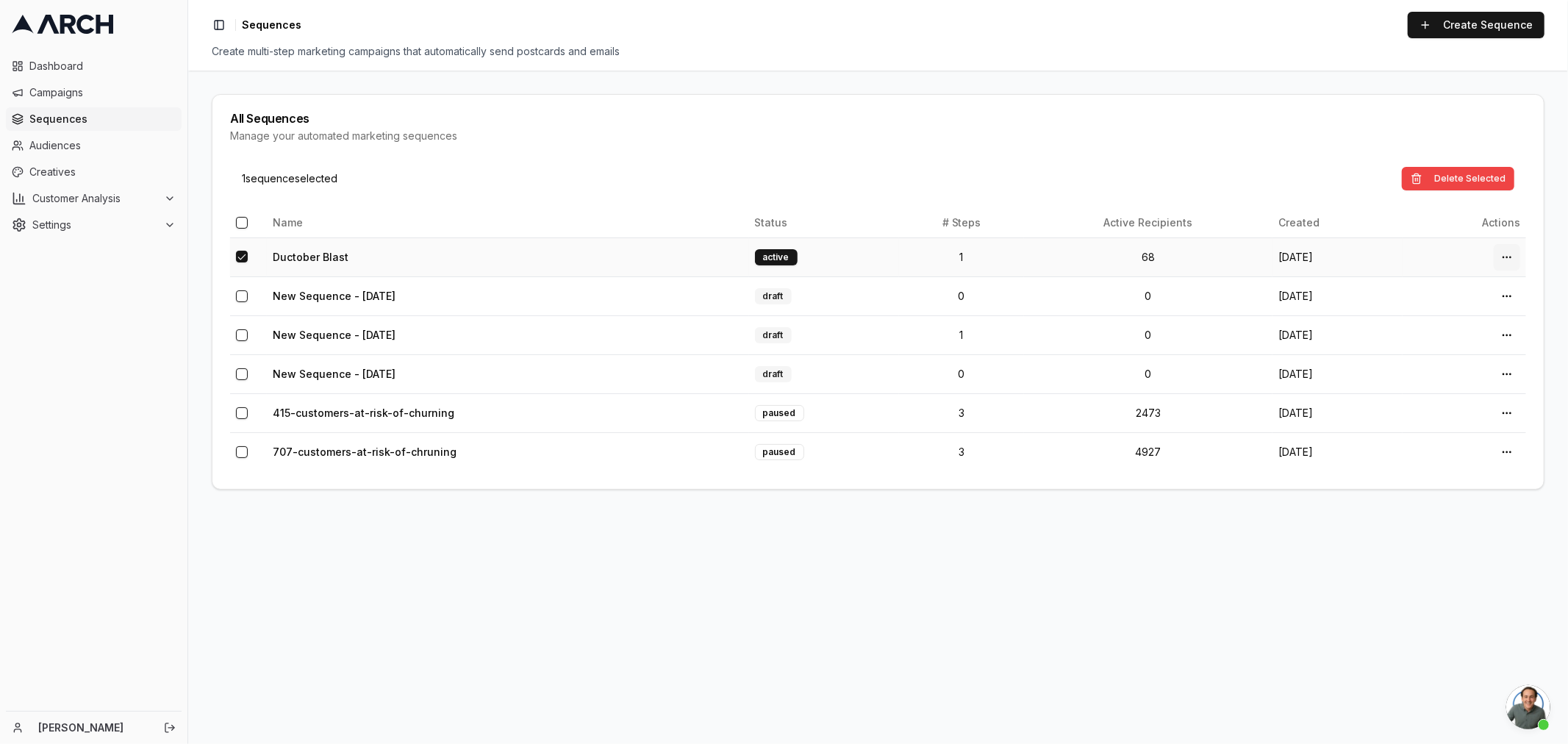
click at [1500, 250] on html "Dashboard Campaigns Sequences Audiences Creatives Customer Analysis Settings Da…" at bounding box center [784, 372] width 1568 height 744
click at [1449, 312] on div "View Details" at bounding box center [1473, 312] width 87 height 23
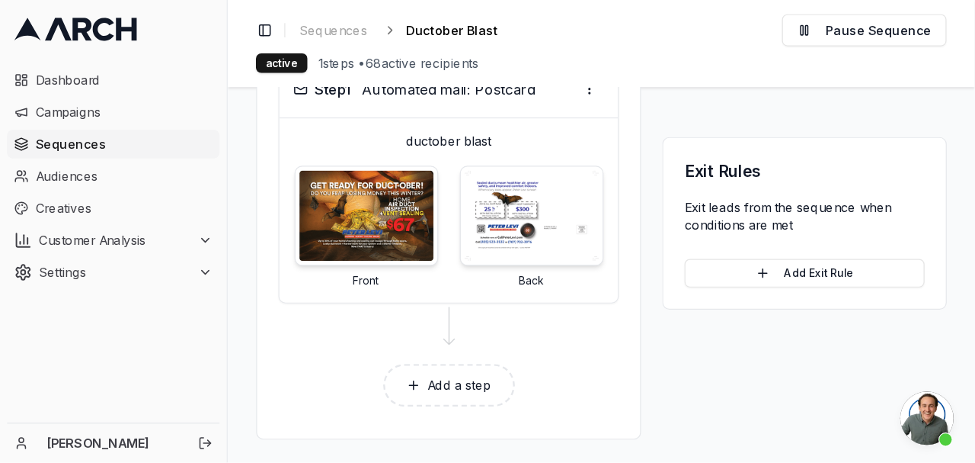
scroll to position [138, 0]
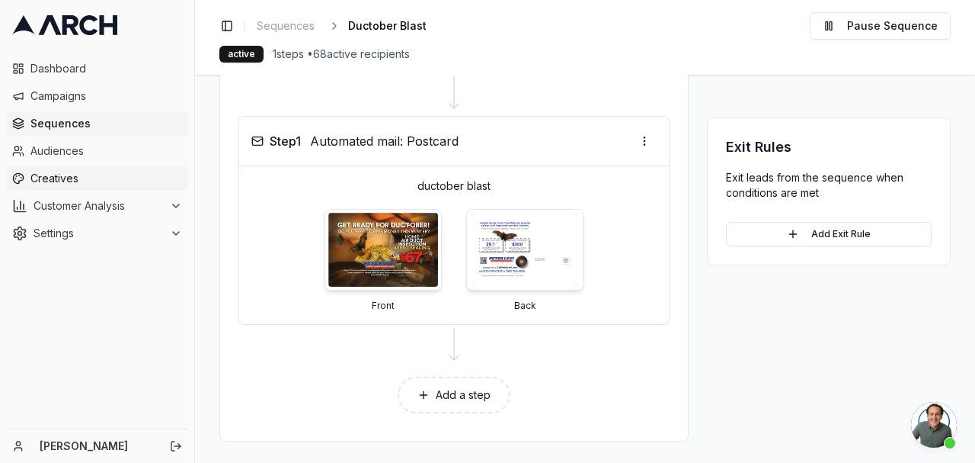
click at [70, 183] on span "Creatives" at bounding box center [106, 178] width 152 height 15
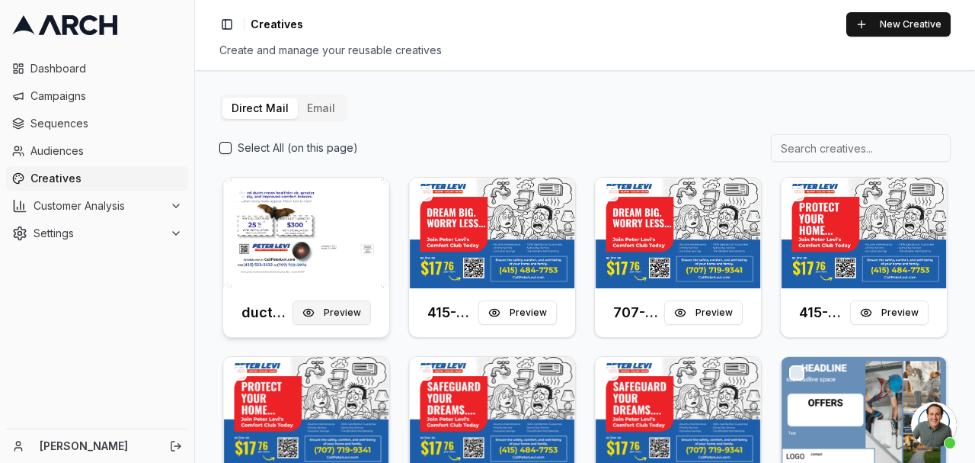
click at [329, 301] on button "Preview" at bounding box center [332, 312] width 78 height 24
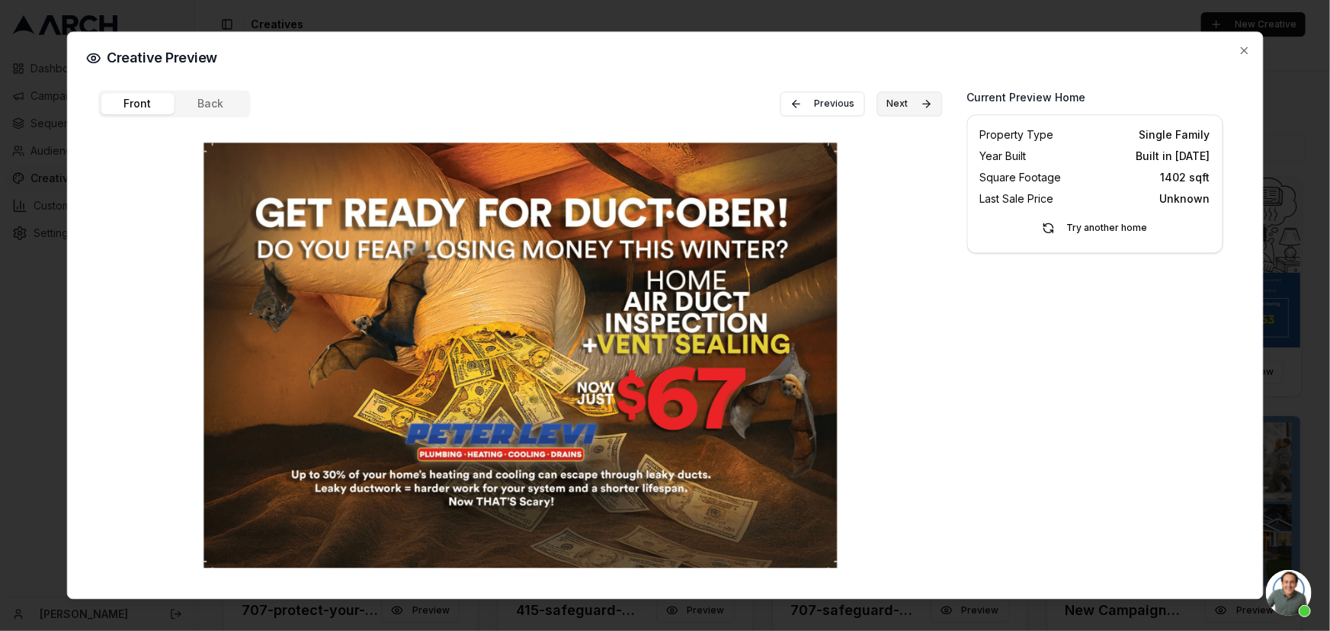
click at [922, 99] on button "Next" at bounding box center [910, 103] width 66 height 24
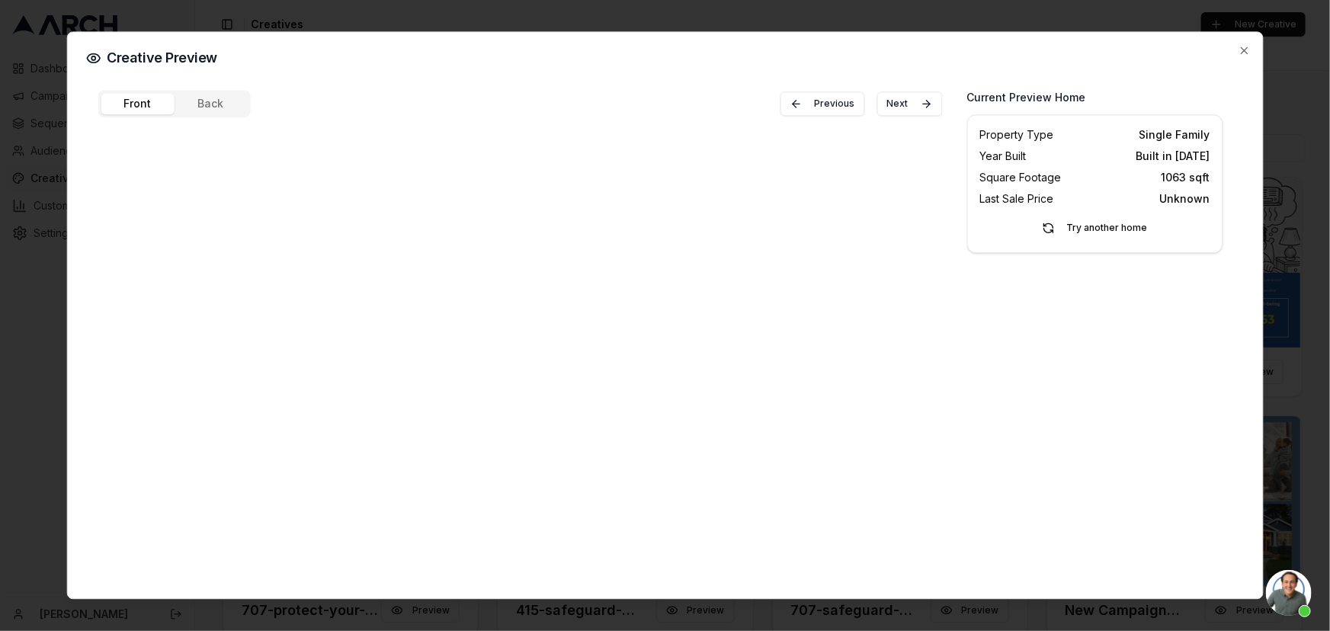
click at [189, 98] on button "Back" at bounding box center [210, 103] width 73 height 21
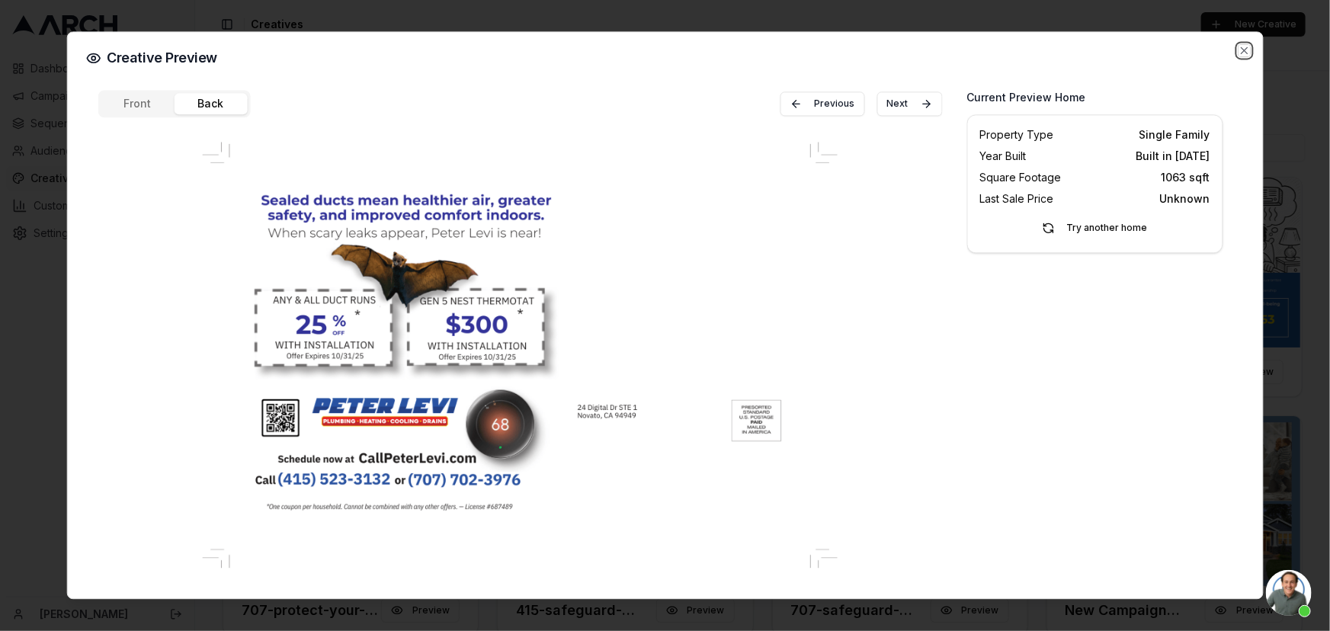
click at [975, 48] on icon "button" at bounding box center [1244, 50] width 6 height 6
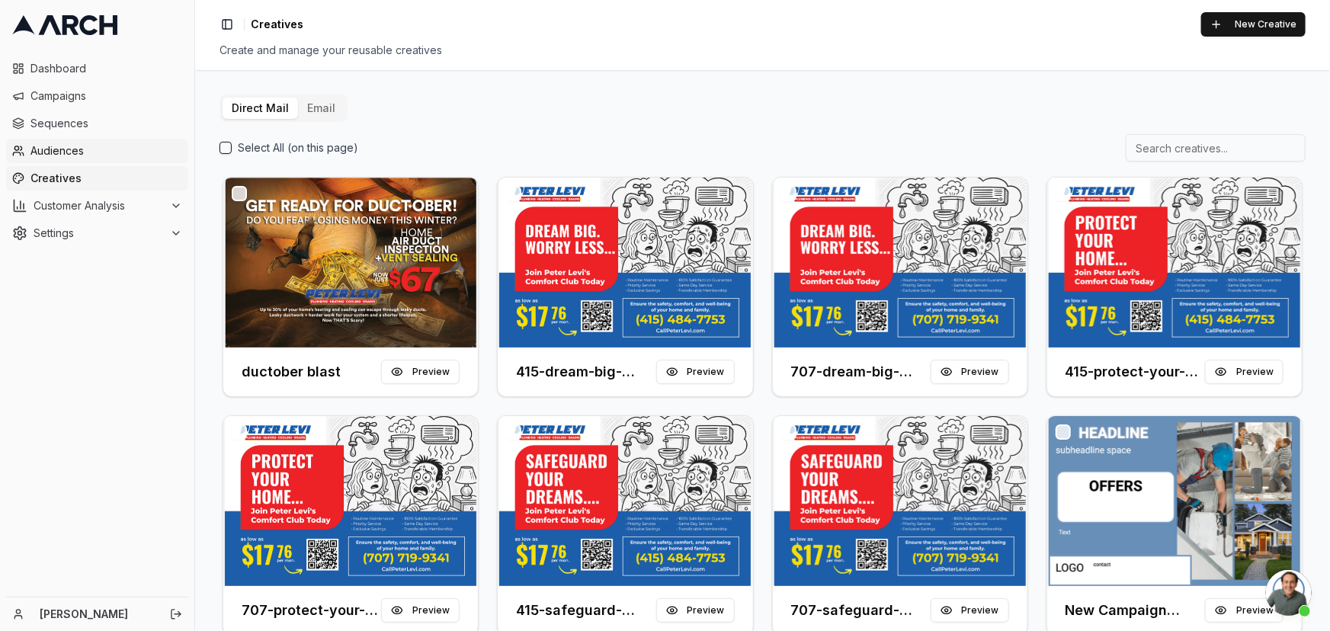
click at [51, 148] on span "Audiences" at bounding box center [106, 150] width 152 height 15
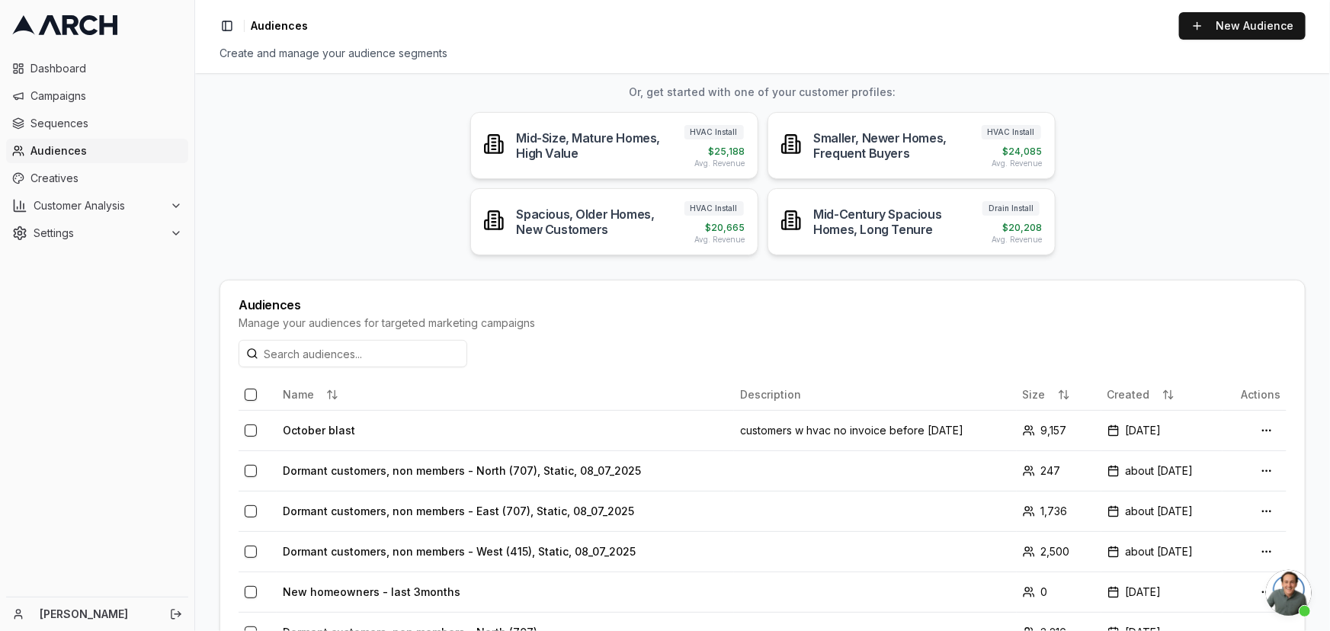
scroll to position [207, 0]
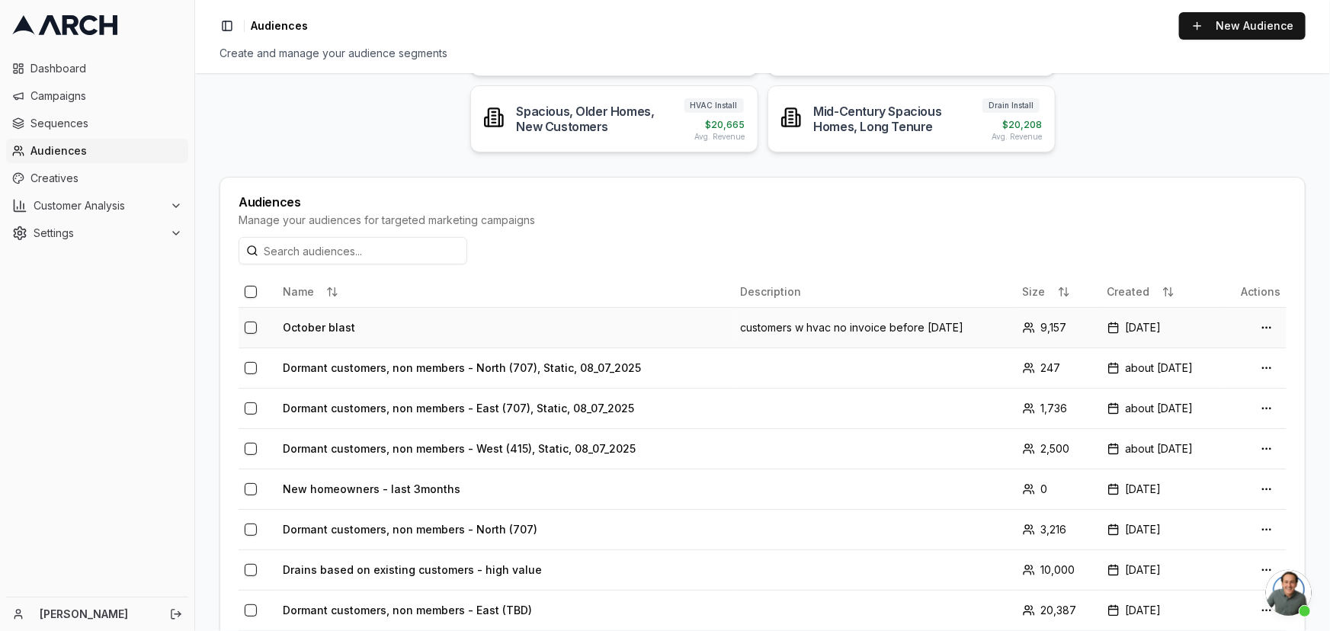
click at [293, 330] on td "October blast" at bounding box center [505, 327] width 457 height 40
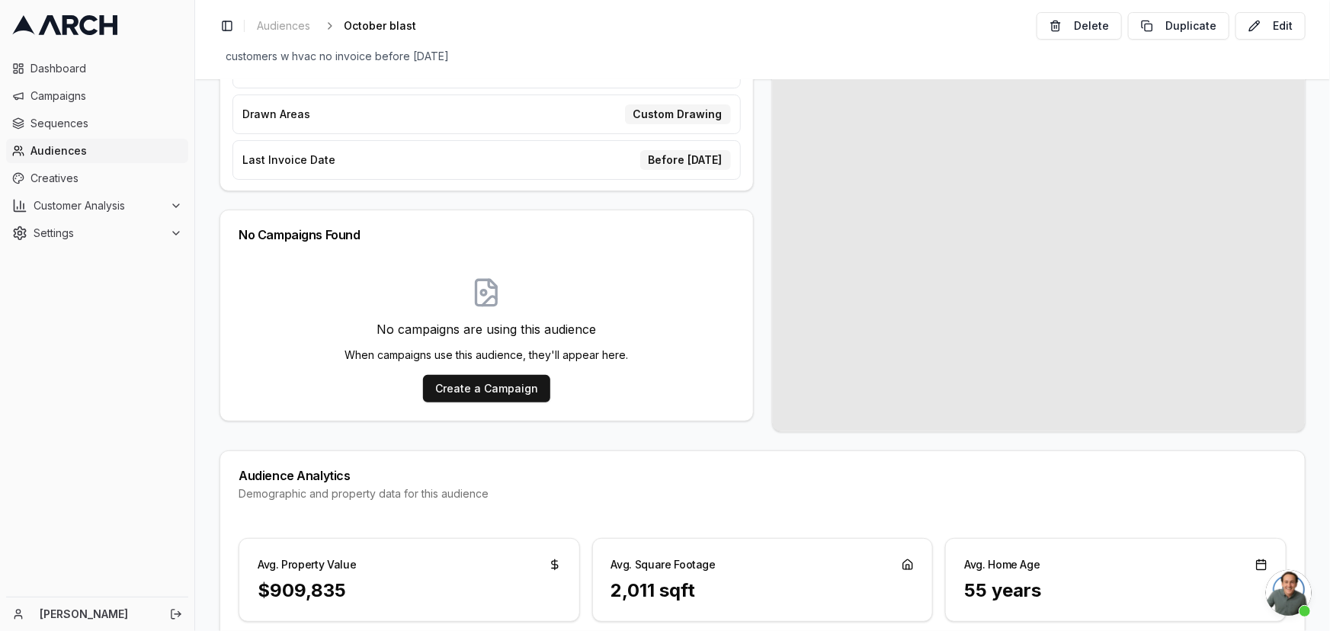
scroll to position [69, 0]
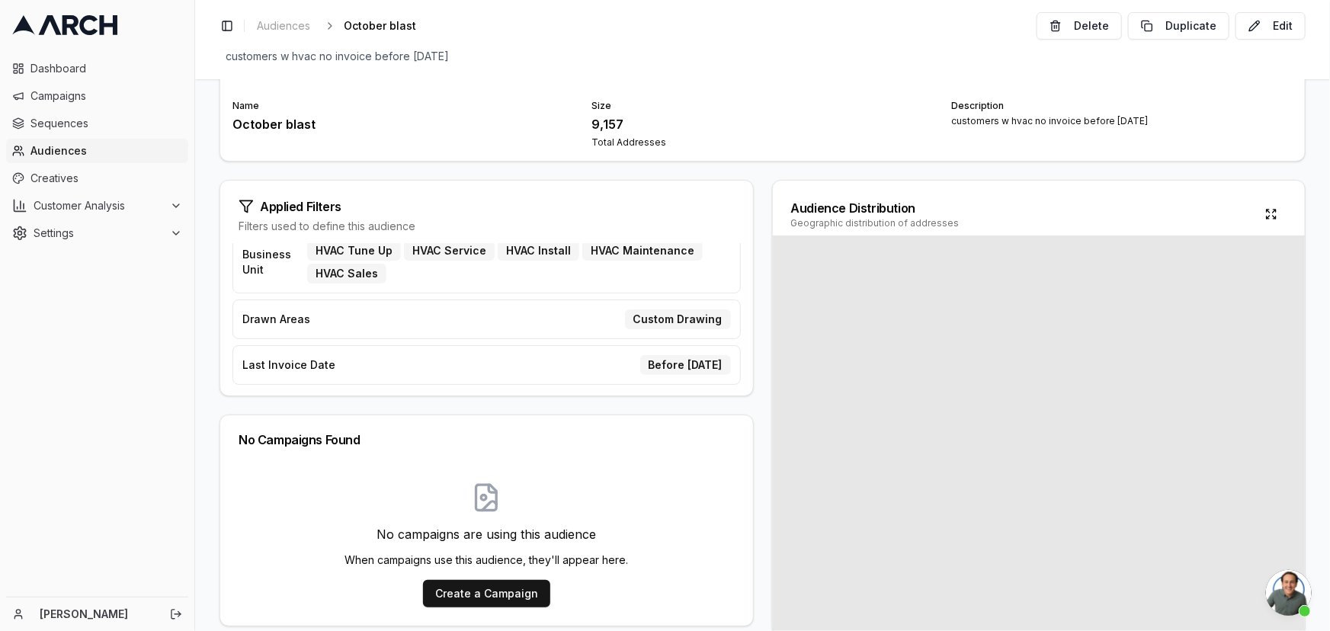
click at [527, 310] on div "Drawn Areas Custom Drawing" at bounding box center [486, 319] width 508 height 40
click at [522, 287] on div "Business Unit HVAC Tune Up HVAC Service HVAC Install HVAC Maintenance HVAC Sales" at bounding box center [486, 262] width 508 height 62
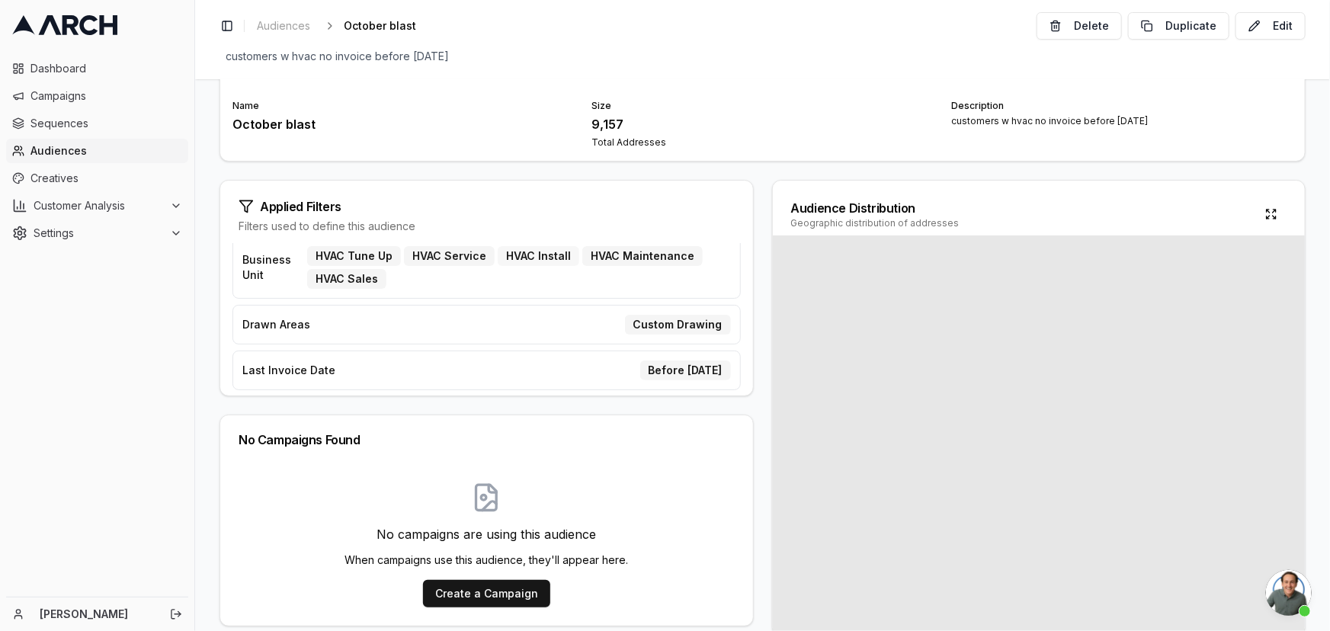
scroll to position [24, 0]
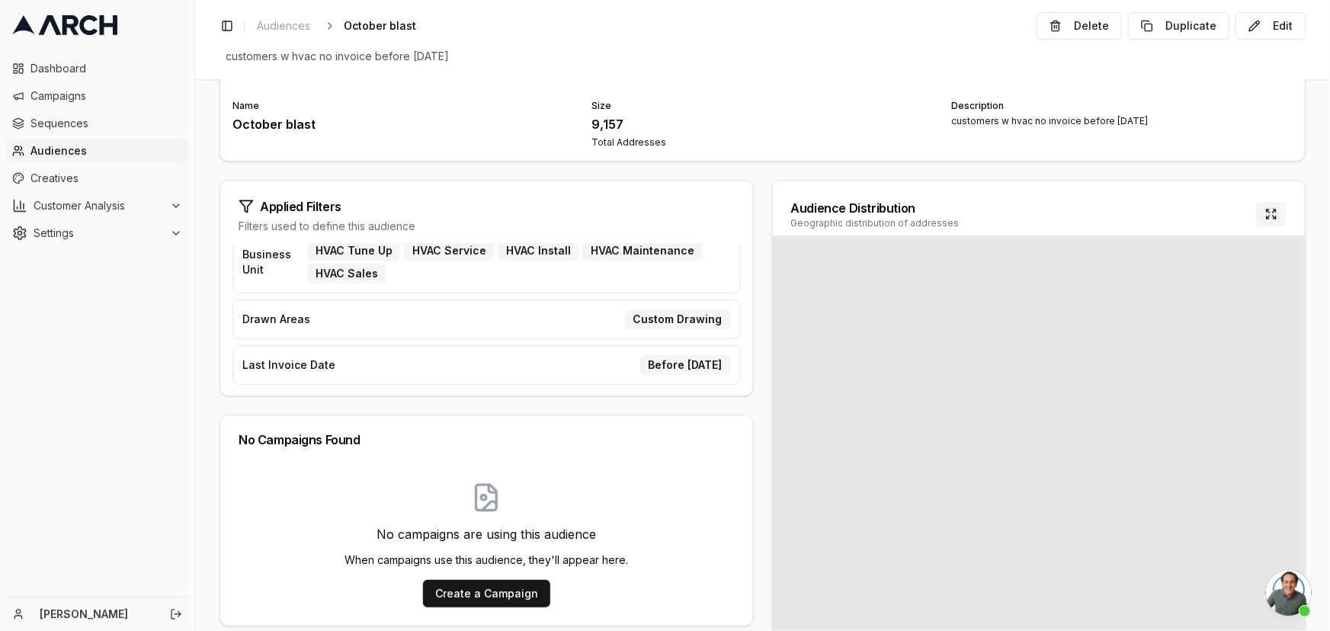
click at [1267, 213] on button at bounding box center [1271, 214] width 30 height 24
